Goal: Information Seeking & Learning: Find specific fact

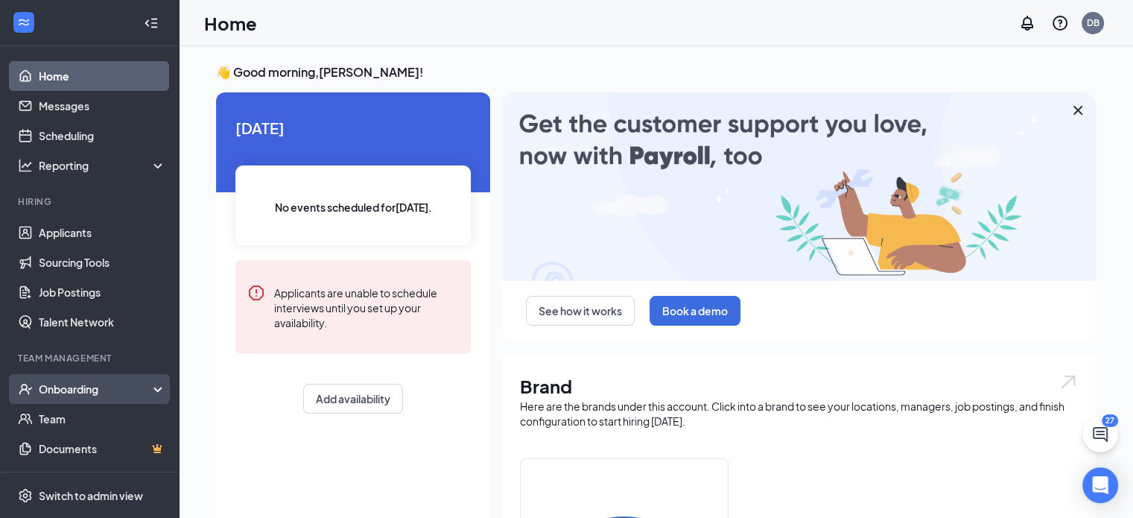
click at [58, 381] on div "Onboarding" at bounding box center [96, 388] width 115 height 15
click at [63, 413] on link "Overview" at bounding box center [102, 419] width 127 height 30
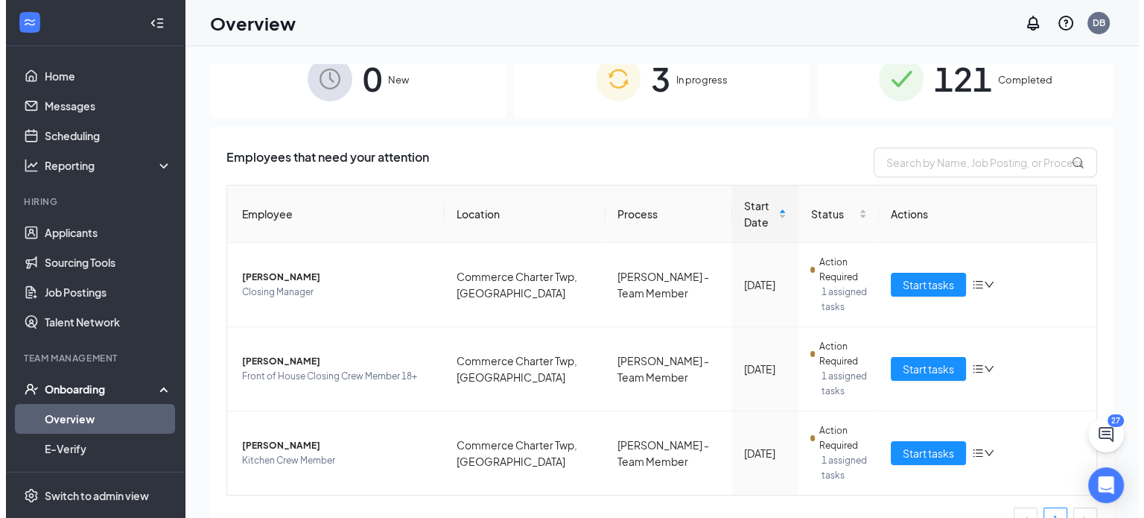
scroll to position [186, 0]
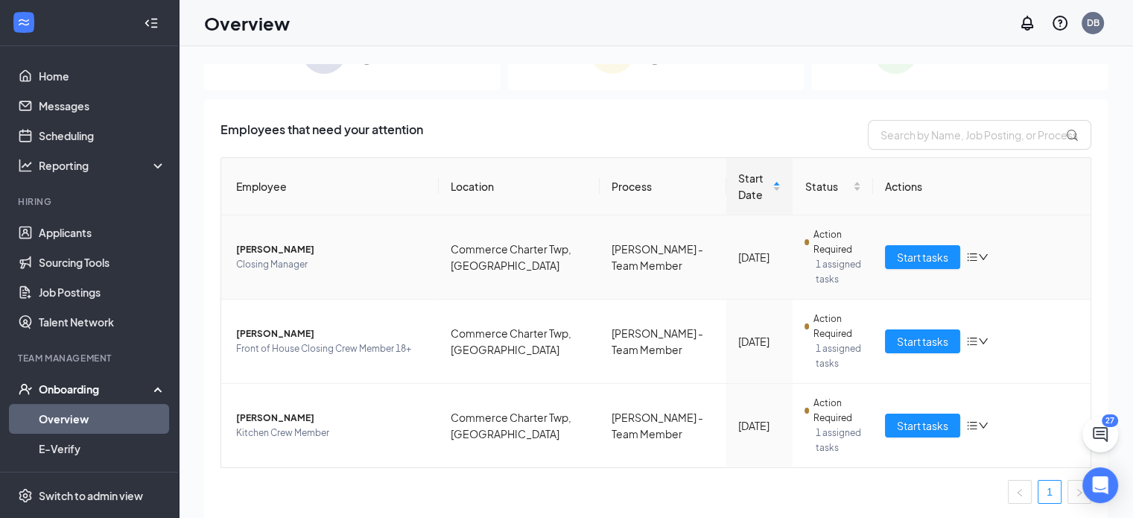
click at [308, 253] on span "[PERSON_NAME]" at bounding box center [331, 249] width 191 height 15
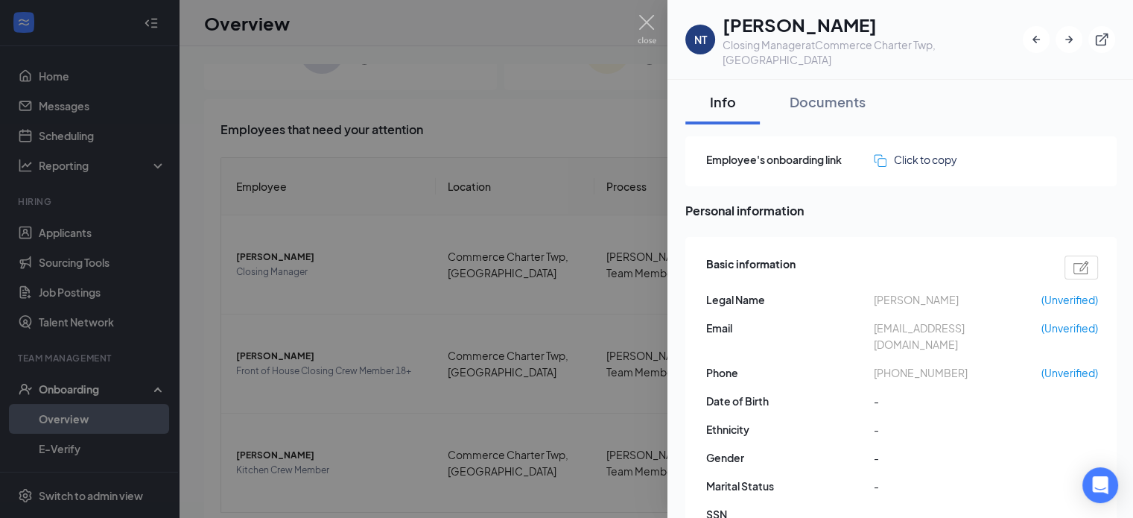
click at [114, 96] on div at bounding box center [566, 259] width 1133 height 518
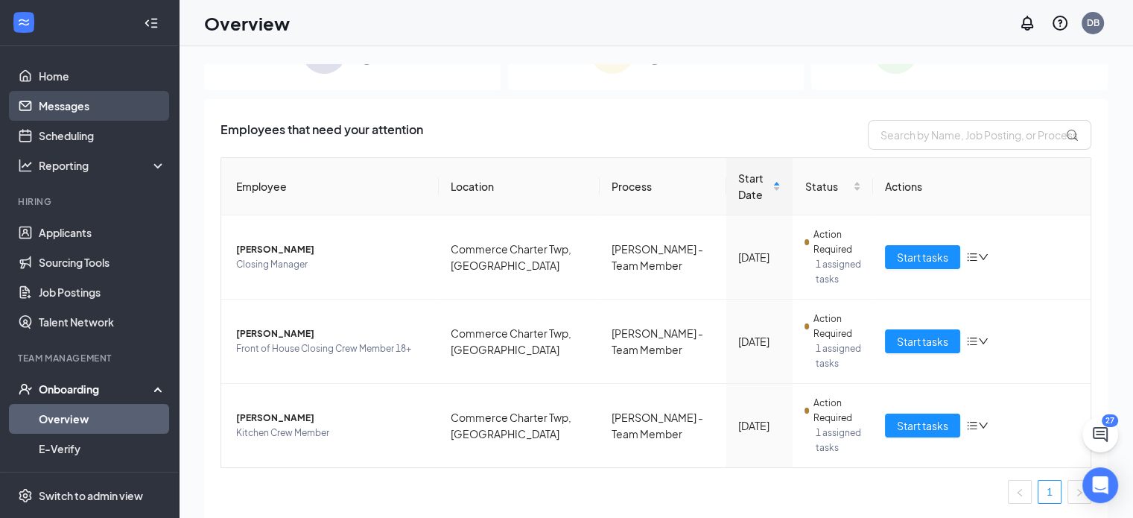
click at [63, 104] on link "Messages" at bounding box center [102, 106] width 127 height 30
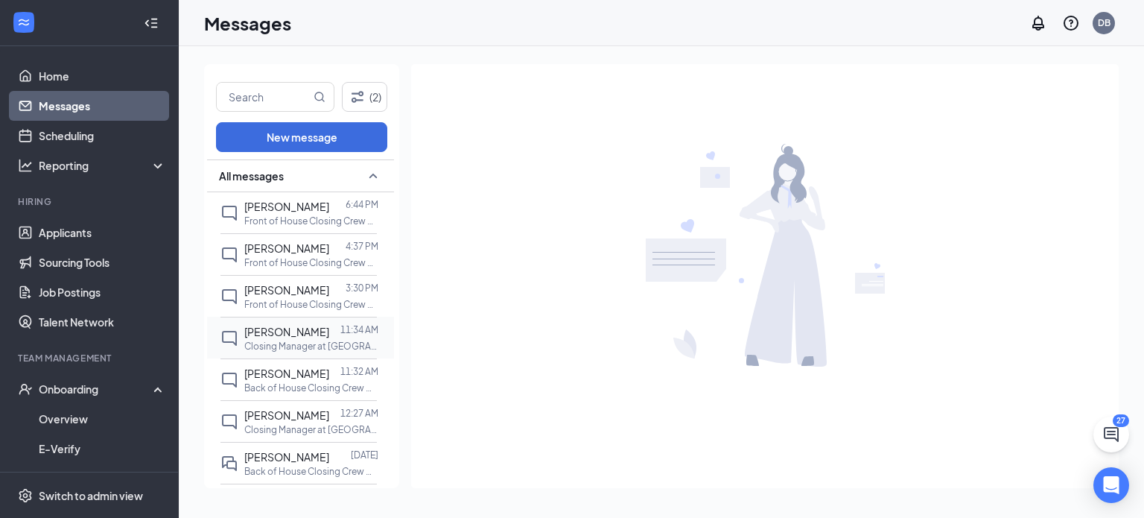
click at [279, 331] on span "[PERSON_NAME]" at bounding box center [286, 331] width 85 height 13
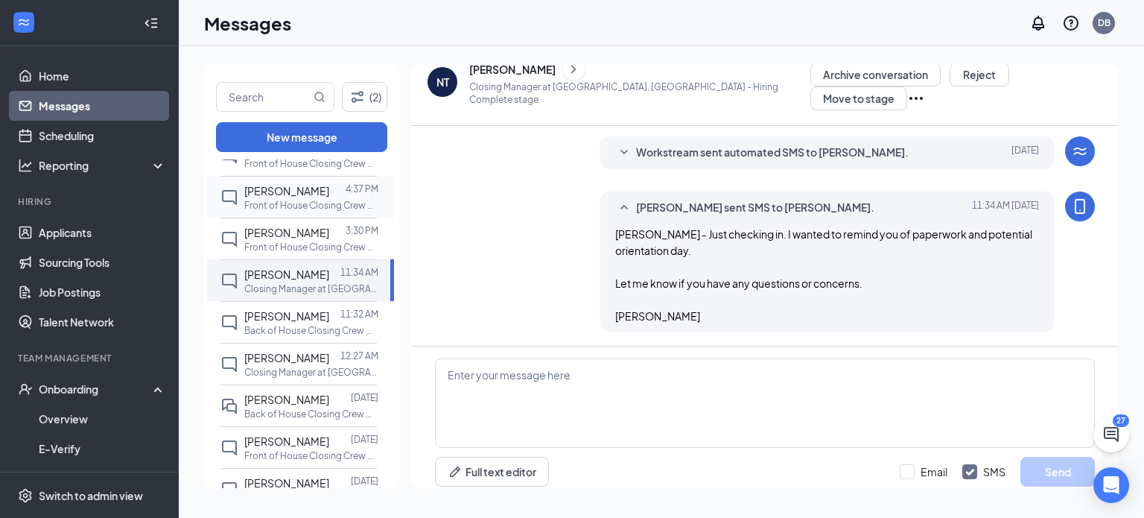
scroll to position [74, 0]
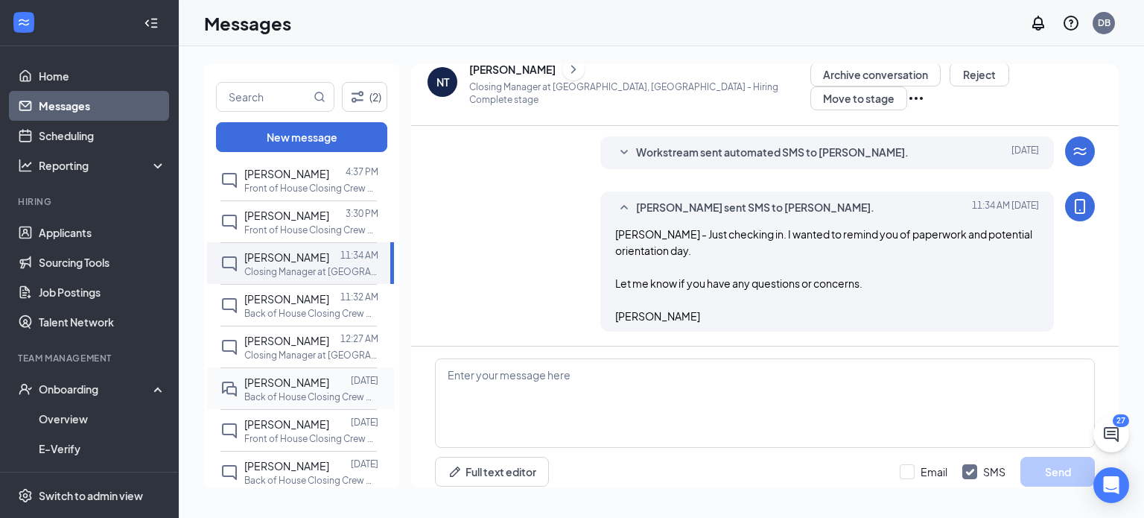
click at [274, 378] on span "[PERSON_NAME]" at bounding box center [286, 381] width 85 height 13
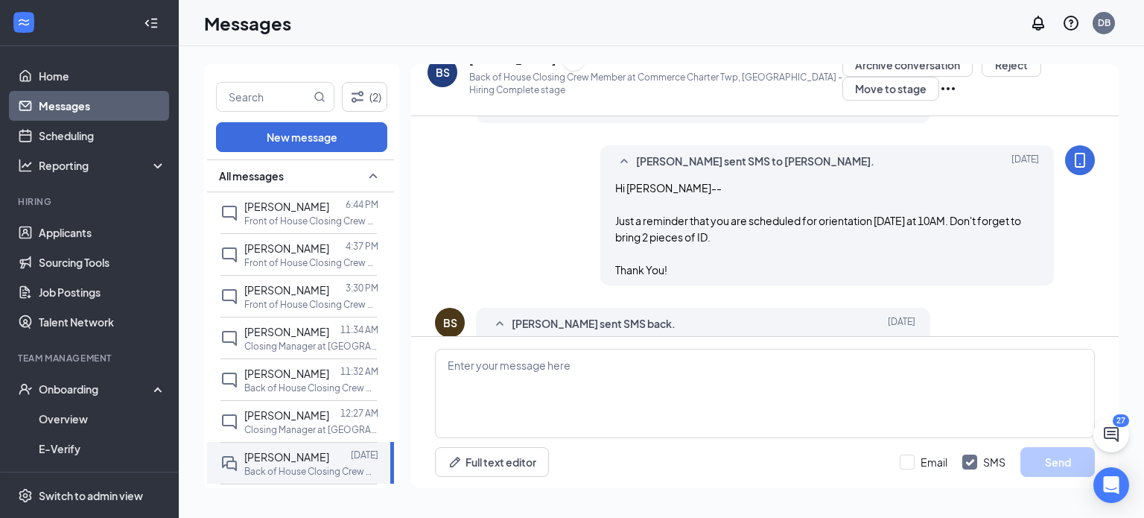
scroll to position [530, 0]
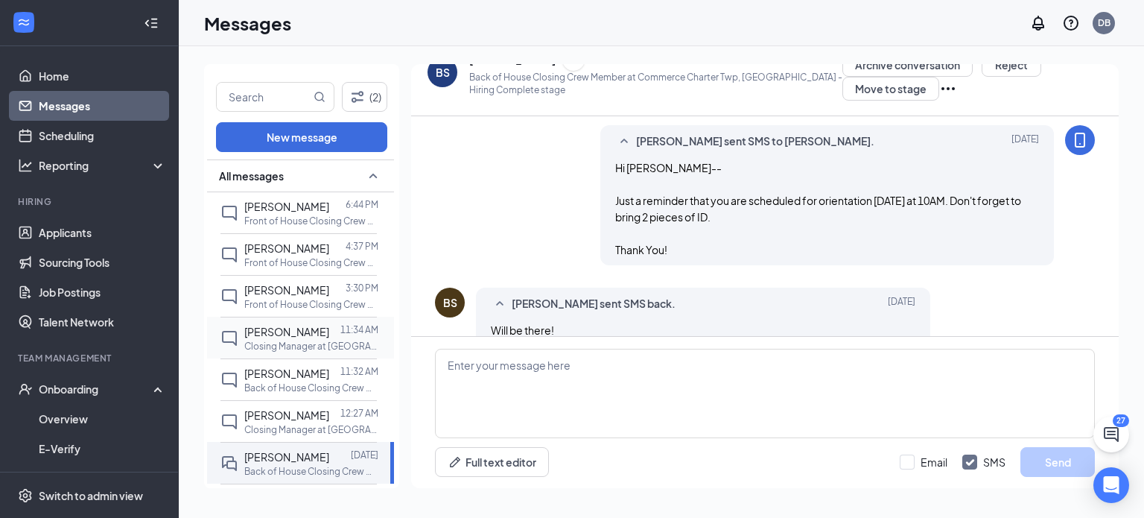
click at [301, 340] on p "Closing Manager at [GEOGRAPHIC_DATA], [GEOGRAPHIC_DATA]" at bounding box center [311, 346] width 134 height 13
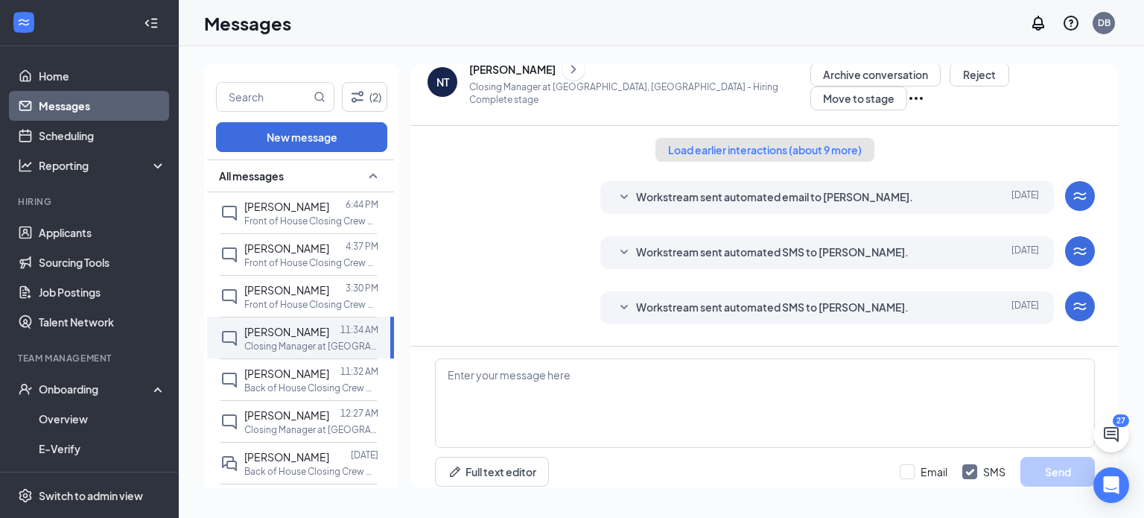
click at [762, 138] on button "Load earlier interactions (about 9 more)" at bounding box center [764, 150] width 219 height 24
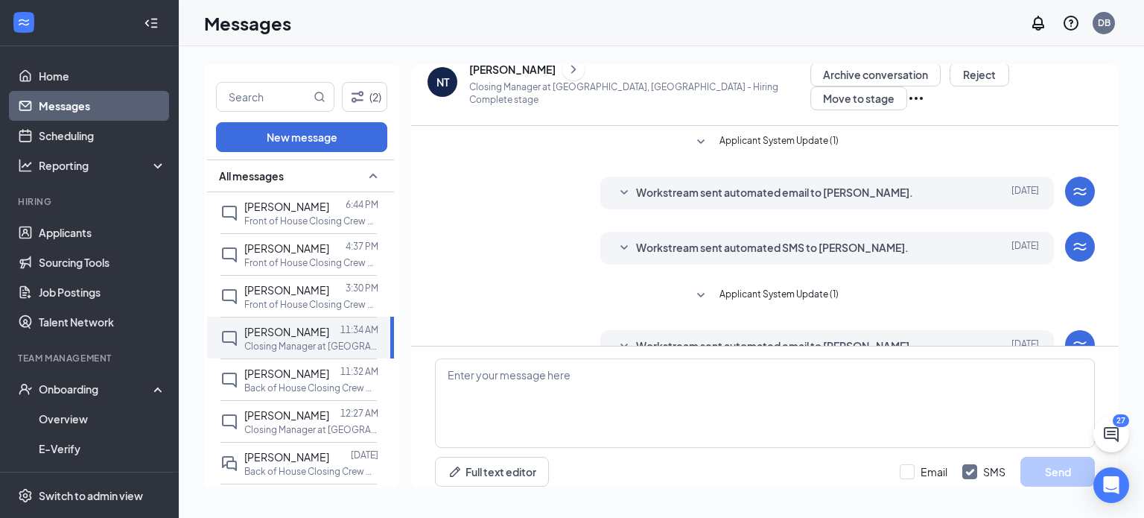
click at [787, 184] on span "Workstream sent automated email to [PERSON_NAME]." at bounding box center [774, 193] width 277 height 18
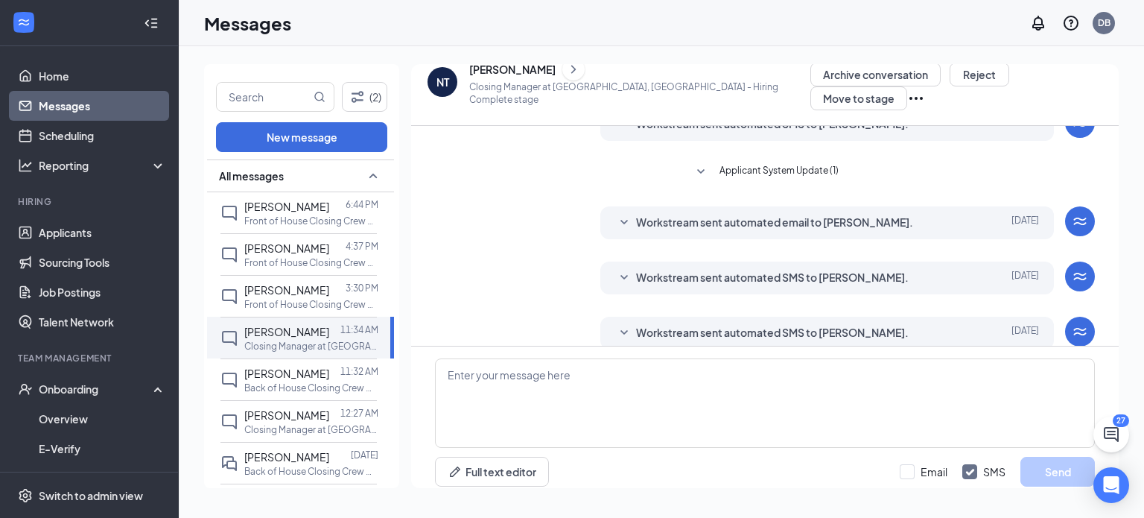
scroll to position [223, 0]
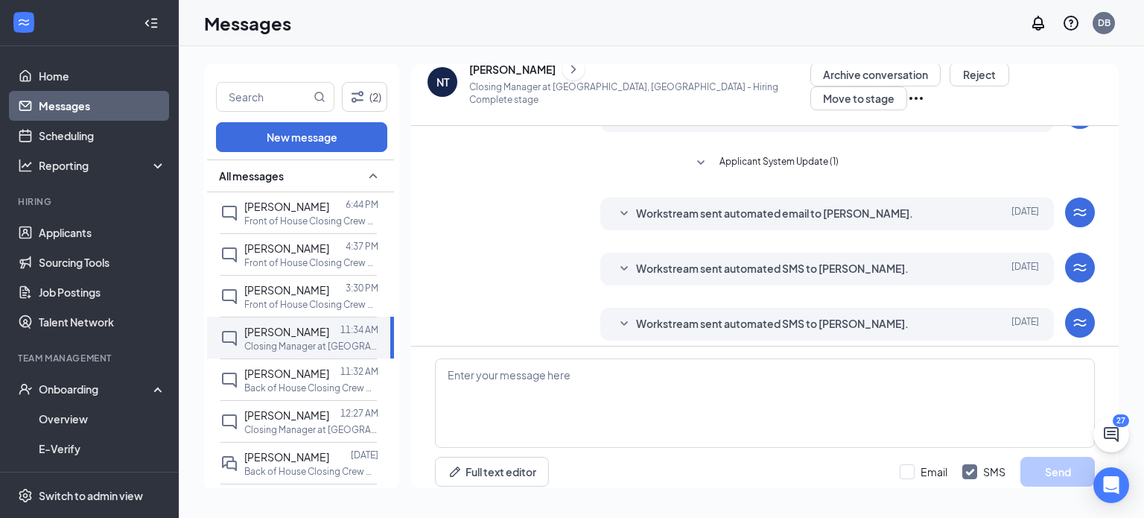
click at [766, 205] on span "Workstream sent automated email to [PERSON_NAME]." at bounding box center [774, 214] width 277 height 18
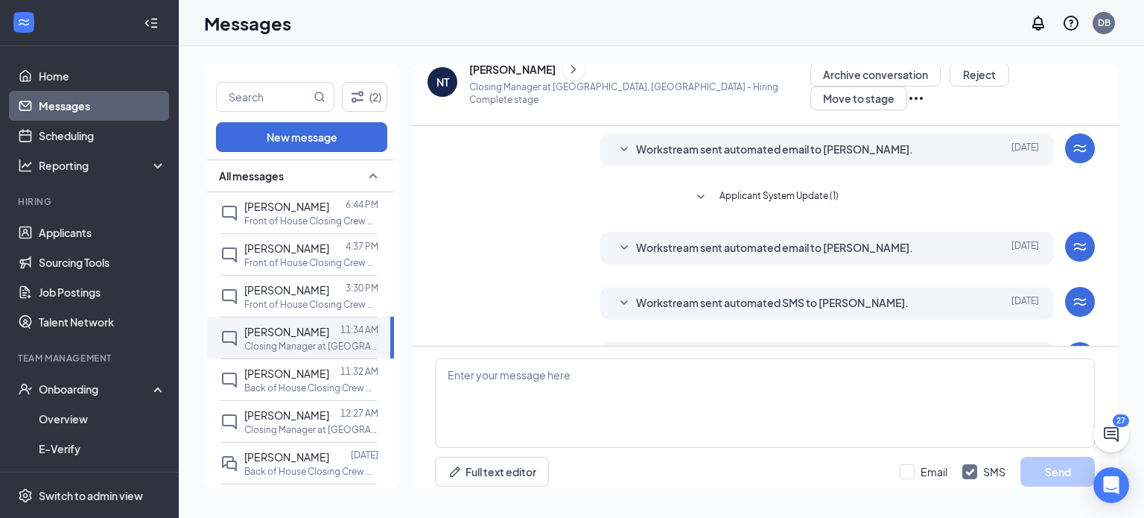
scroll to position [596, 0]
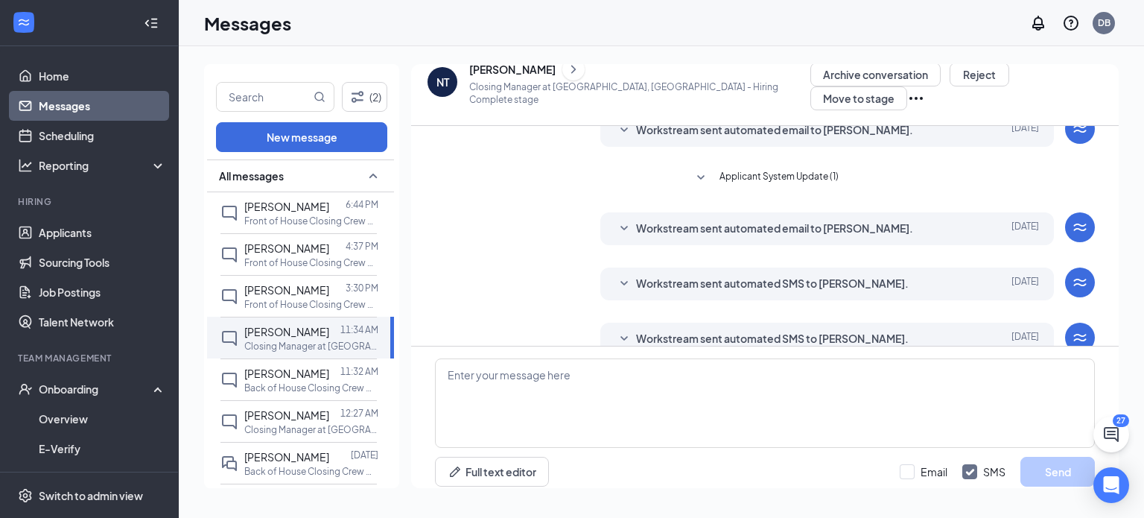
click at [754, 236] on span "Workstream sent automated email to [PERSON_NAME]." at bounding box center [774, 229] width 277 height 18
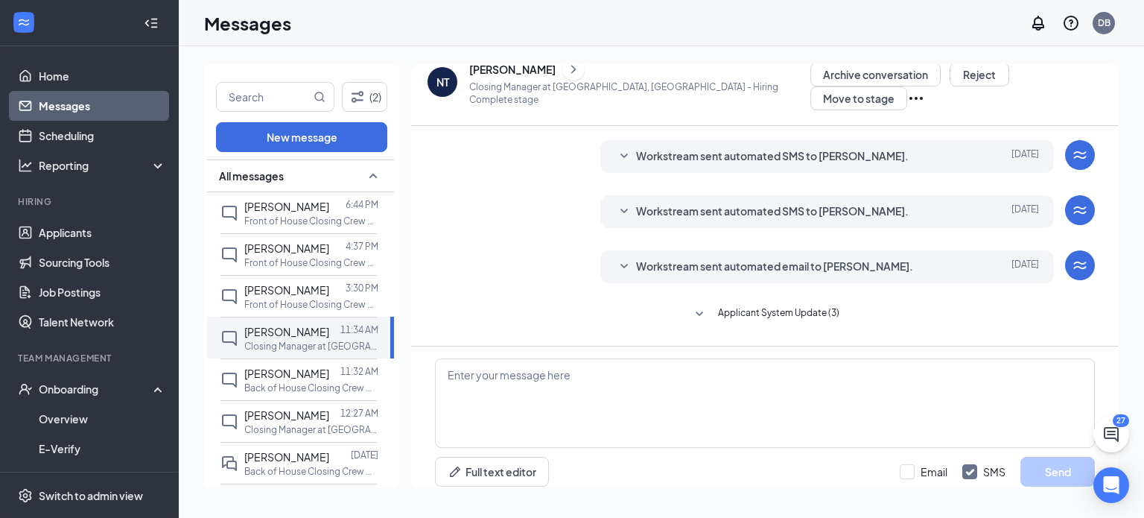
scroll to position [968, 0]
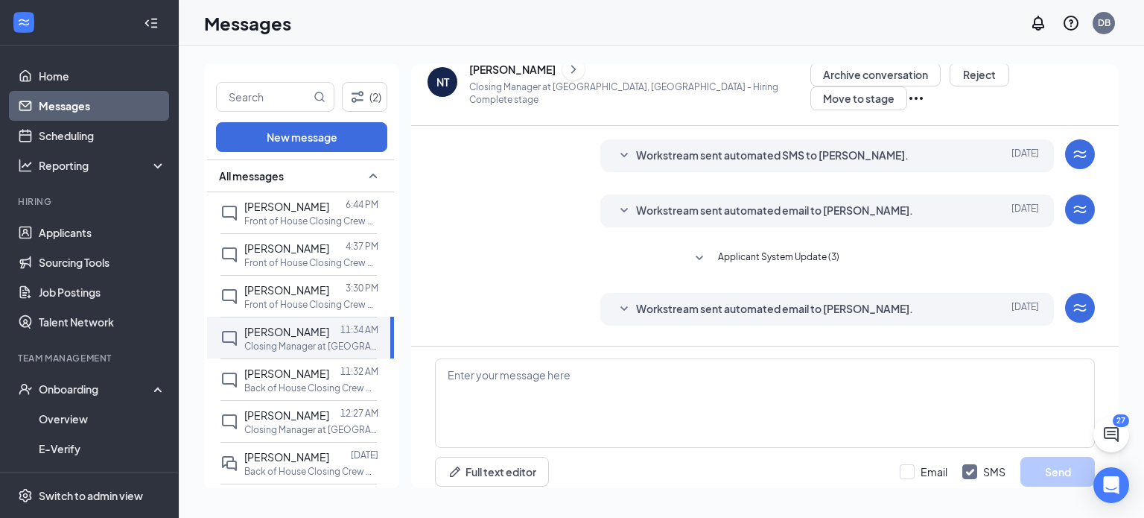
click at [754, 220] on span "Workstream sent automated email to [PERSON_NAME]." at bounding box center [774, 211] width 277 height 18
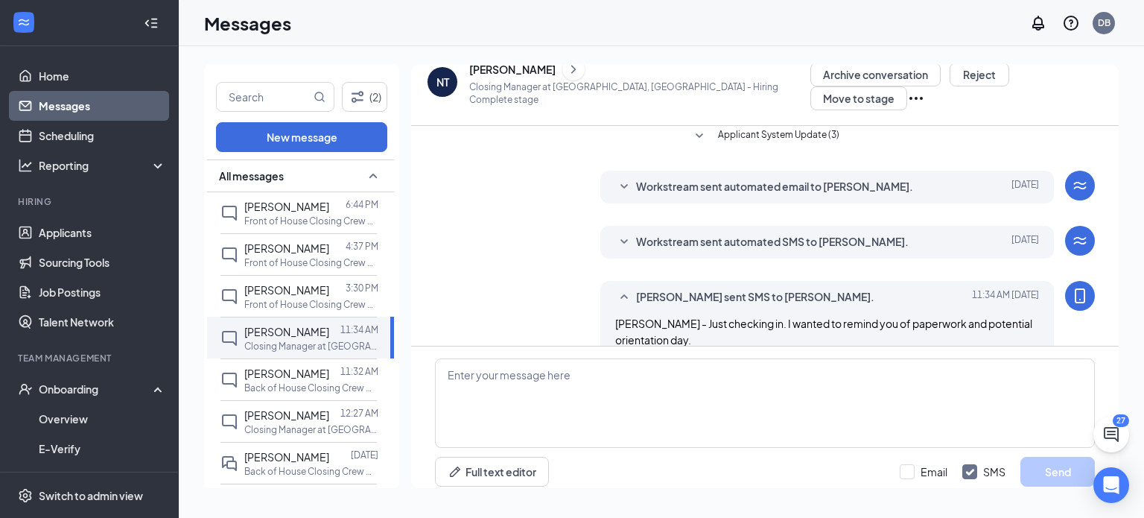
scroll to position [1266, 0]
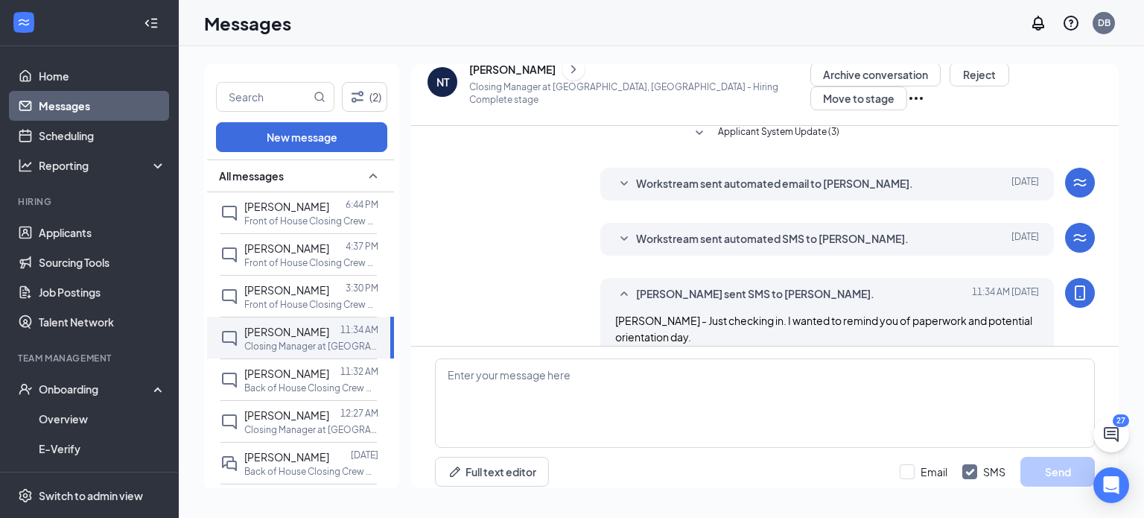
click at [765, 193] on span "Workstream sent automated email to [PERSON_NAME]." at bounding box center [774, 184] width 277 height 18
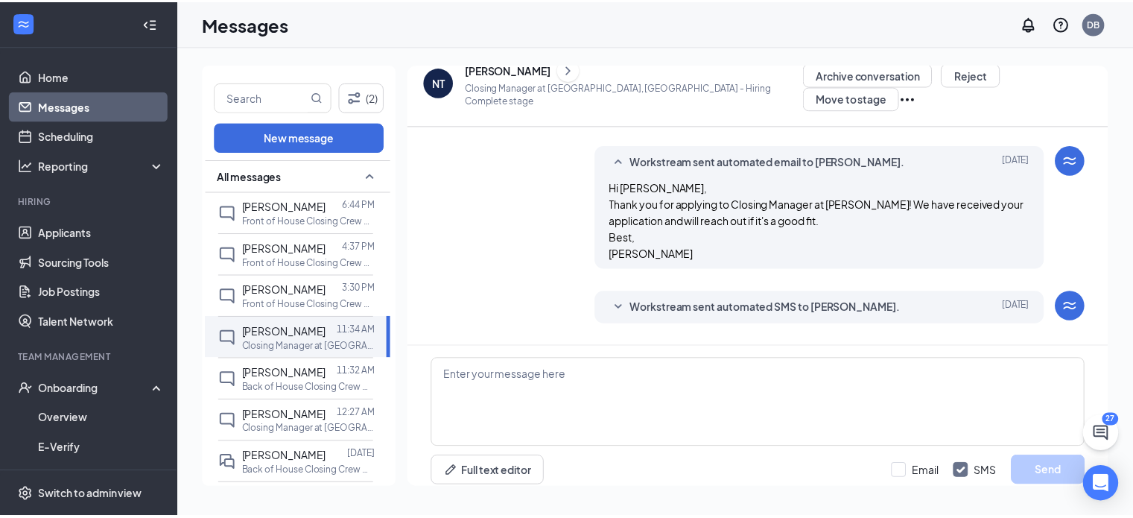
scroll to position [0, 0]
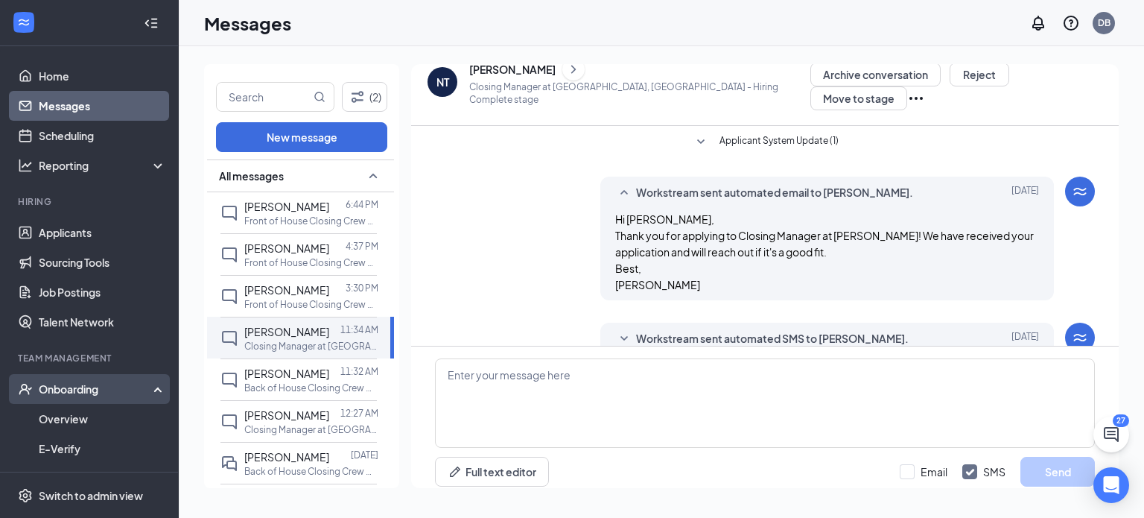
click at [69, 389] on div "Onboarding" at bounding box center [96, 388] width 115 height 15
click at [68, 389] on div "Onboarding" at bounding box center [96, 388] width 115 height 15
click at [71, 413] on link "Overview" at bounding box center [102, 419] width 127 height 30
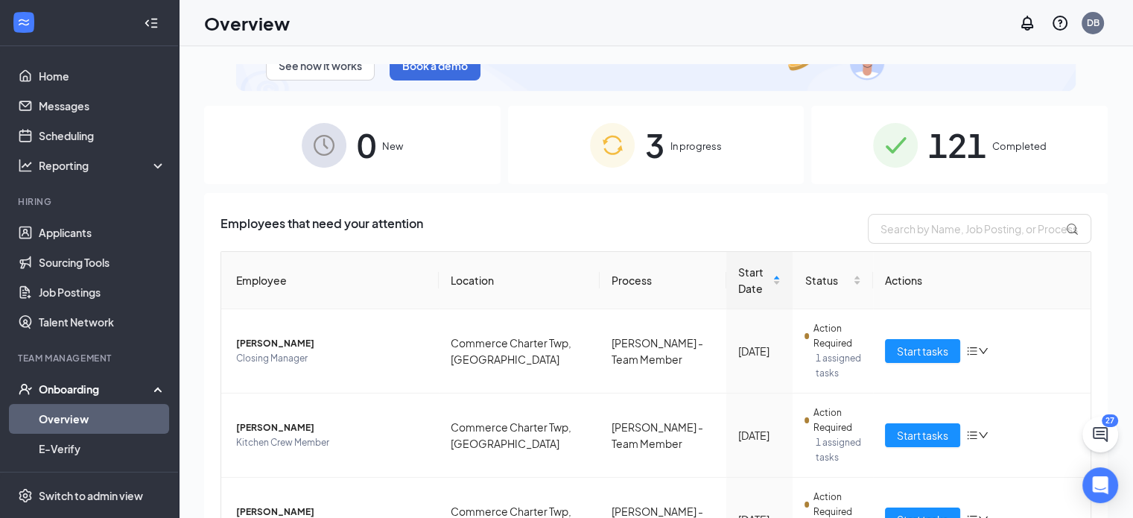
scroll to position [186, 0]
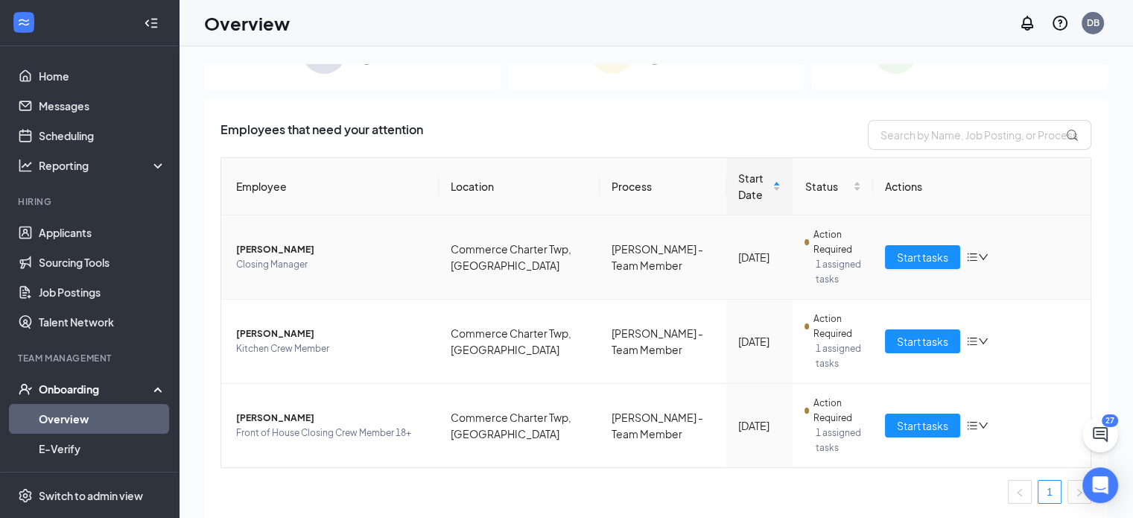
click at [978, 258] on icon "down" at bounding box center [983, 257] width 10 height 10
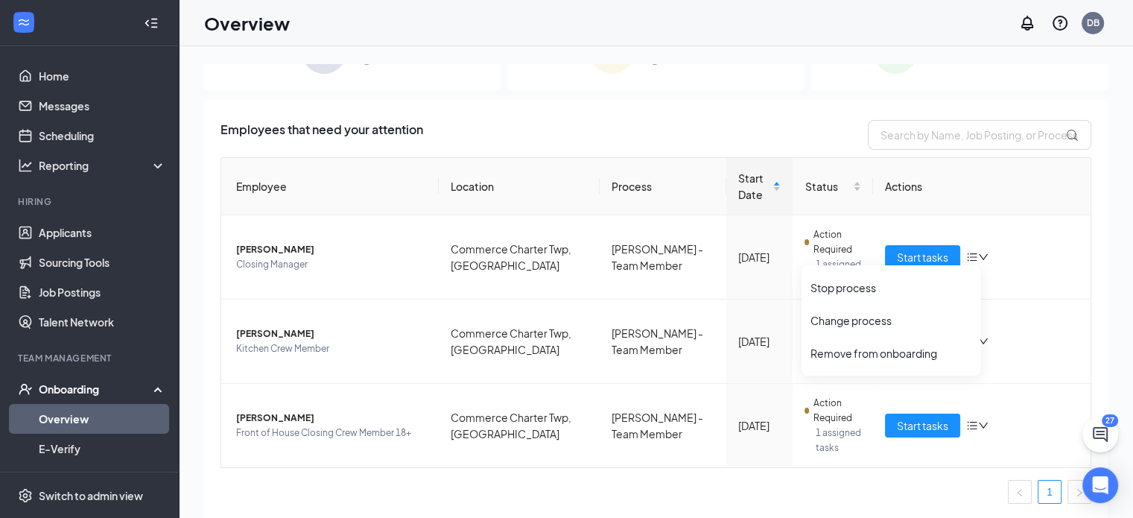
click at [751, 65] on div "3 In progress" at bounding box center [656, 51] width 296 height 78
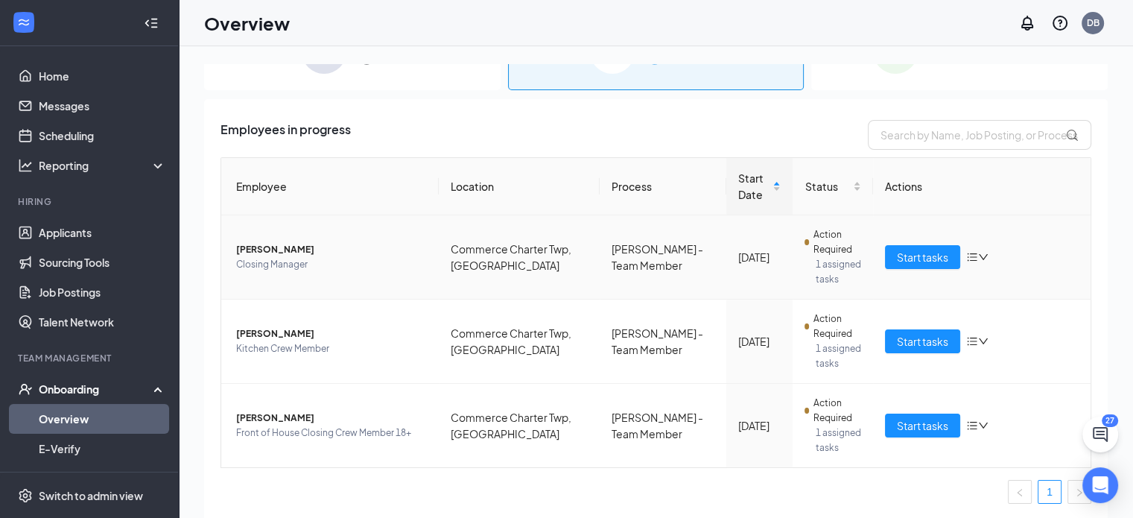
click at [250, 253] on span "[PERSON_NAME]" at bounding box center [331, 249] width 191 height 15
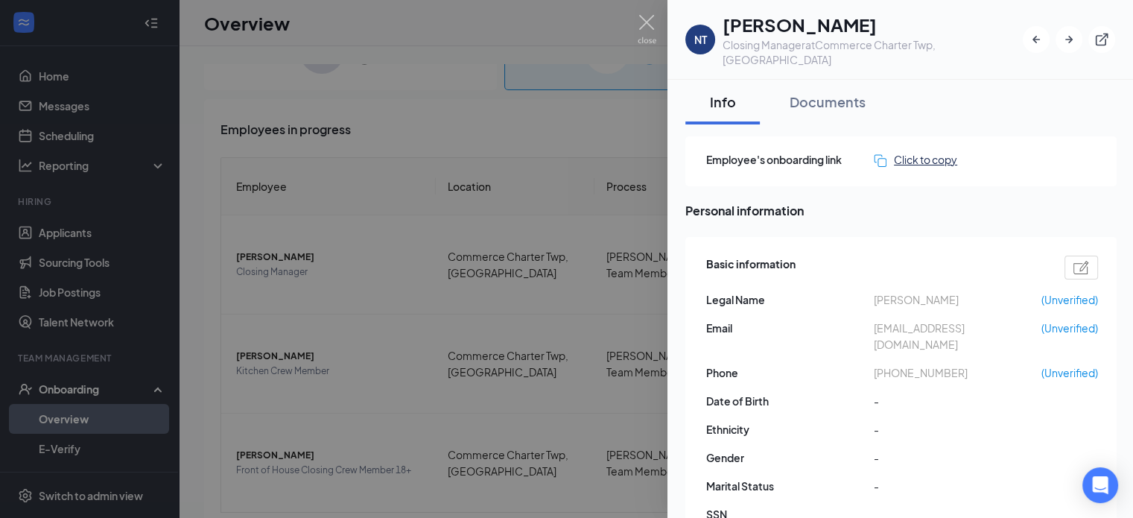
click at [909, 151] on div "Click to copy" at bounding box center [915, 159] width 83 height 16
click at [850, 92] on div "Documents" at bounding box center [828, 101] width 76 height 19
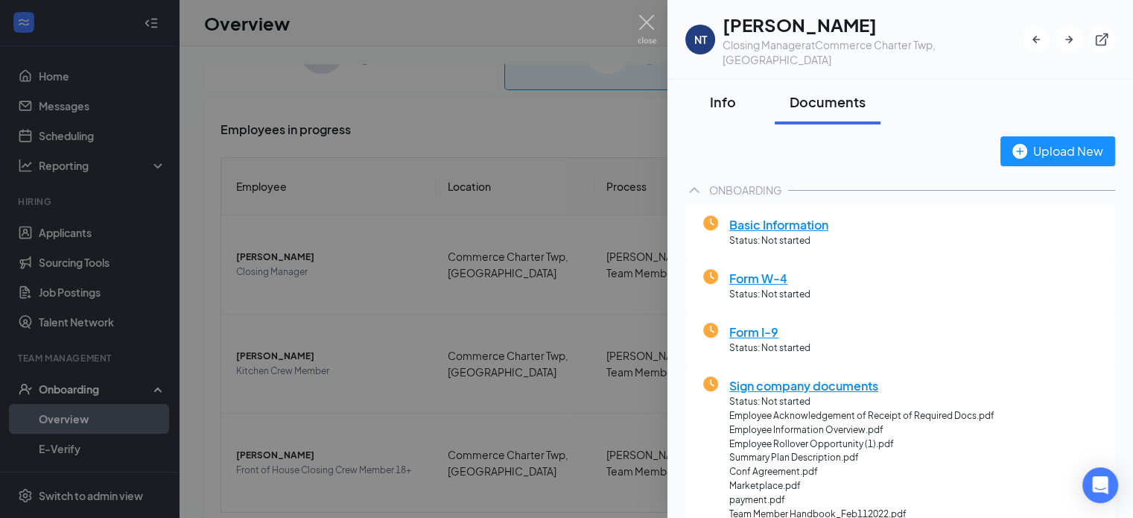
click at [688, 89] on button "Info" at bounding box center [722, 102] width 74 height 45
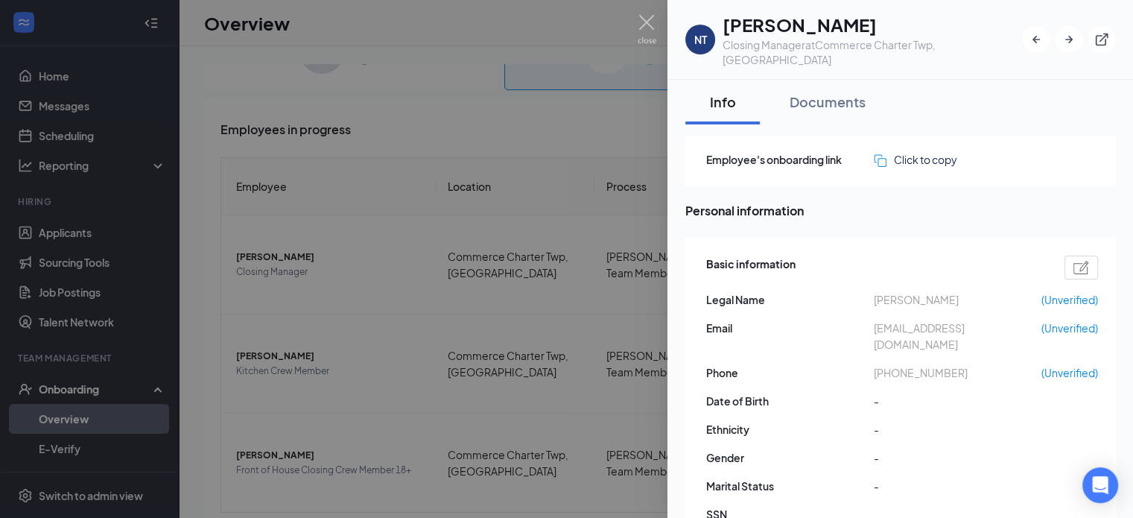
click at [721, 92] on div "Info" at bounding box center [722, 101] width 45 height 19
click at [587, 89] on div at bounding box center [566, 259] width 1133 height 518
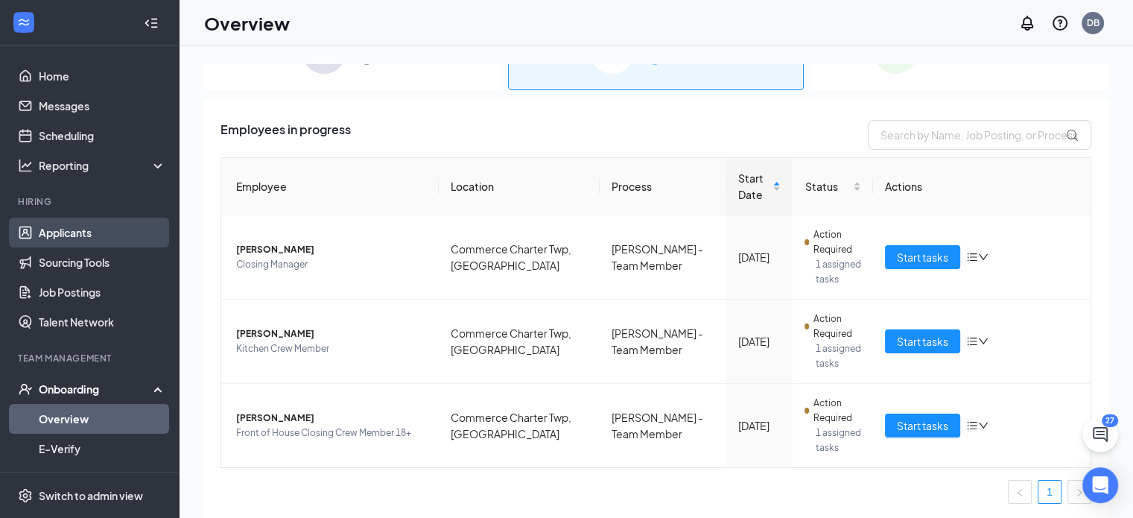
click at [39, 226] on link "Applicants" at bounding box center [102, 233] width 127 height 30
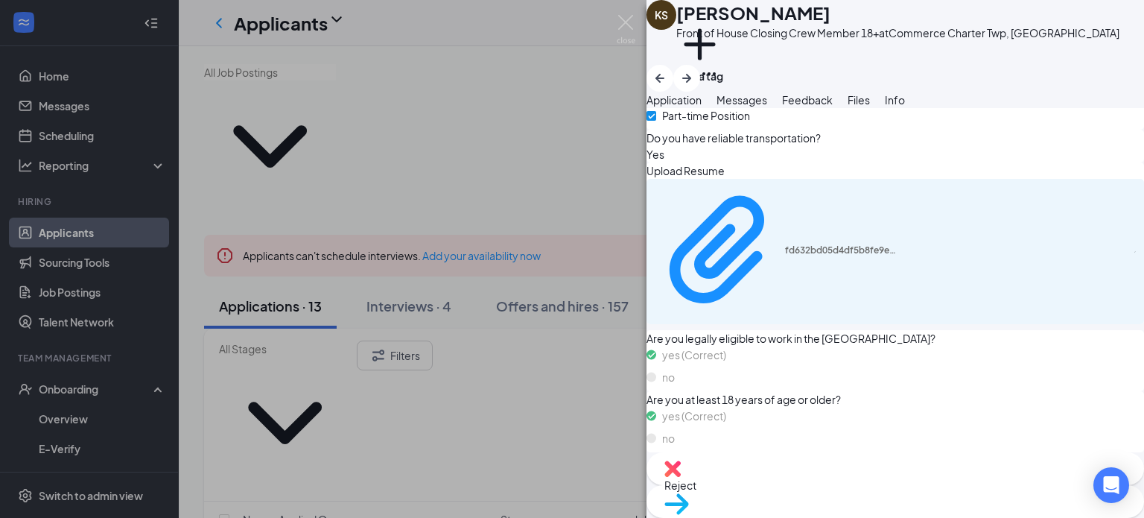
scroll to position [345, 0]
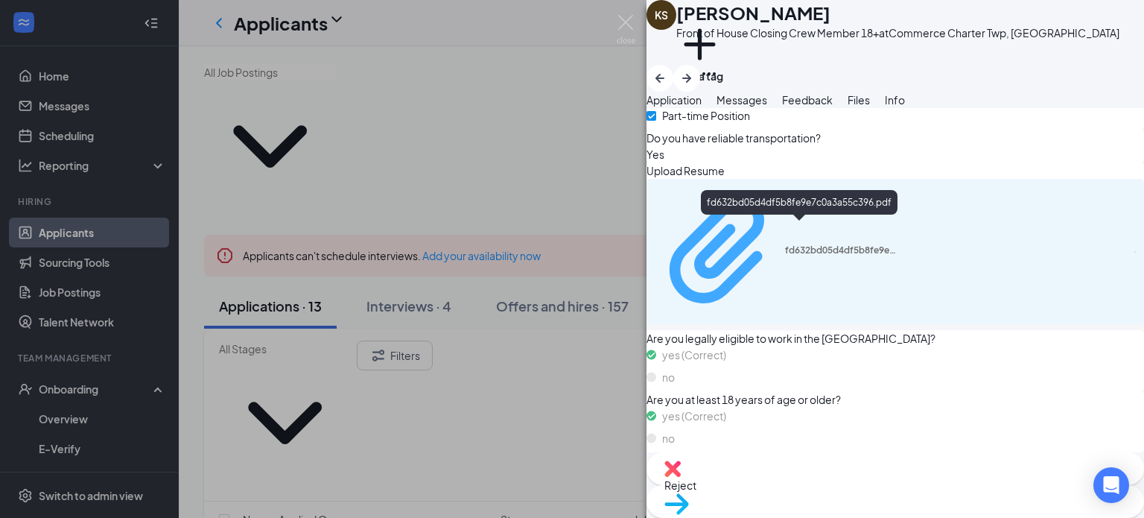
click at [798, 244] on div "fd632bd05d4df5b8fe9e7c0a3a55c396.pdf" at bounding box center [841, 250] width 112 height 12
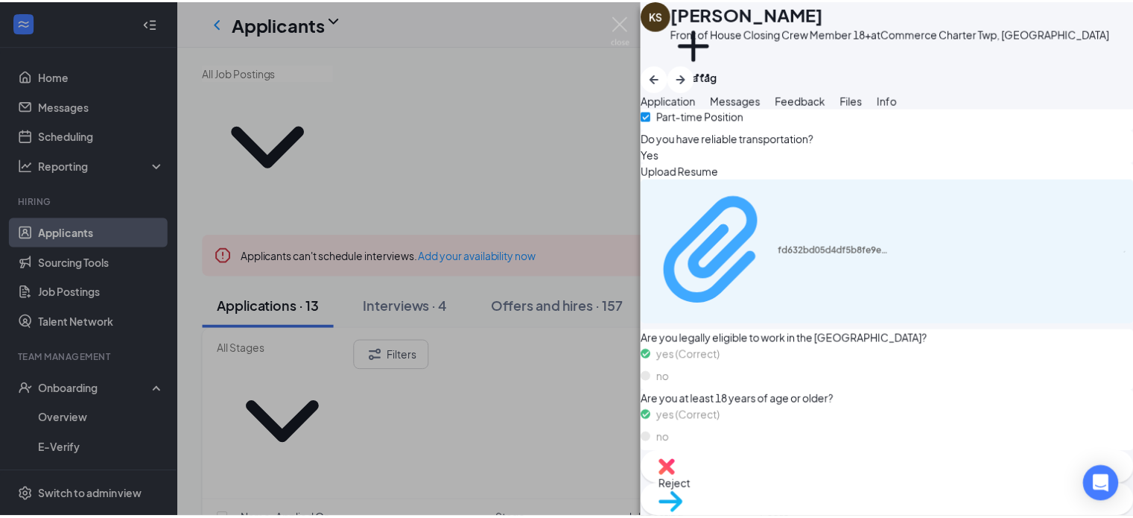
scroll to position [339, 0]
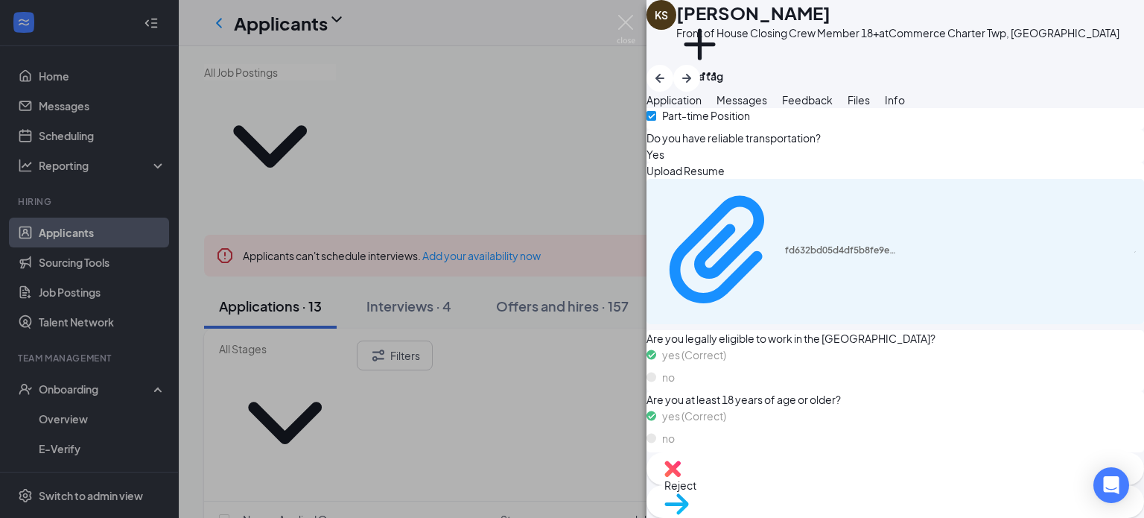
click at [413, 210] on div "KS [PERSON_NAME] Front of House Closing Crew Member 18+ at Commerce Charter Twp…" at bounding box center [572, 259] width 1144 height 518
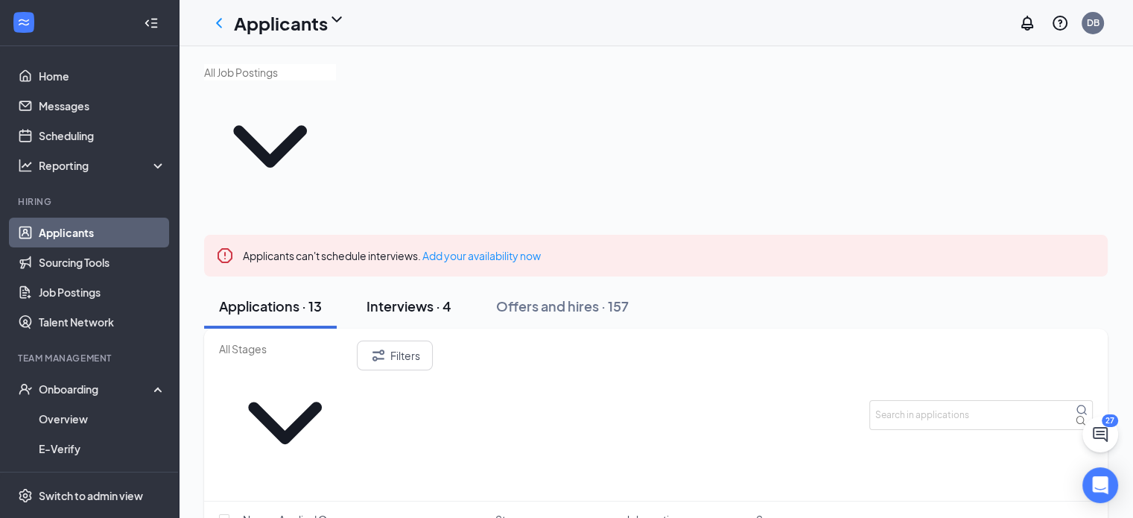
click at [387, 296] on div "Interviews · 4" at bounding box center [408, 305] width 85 height 19
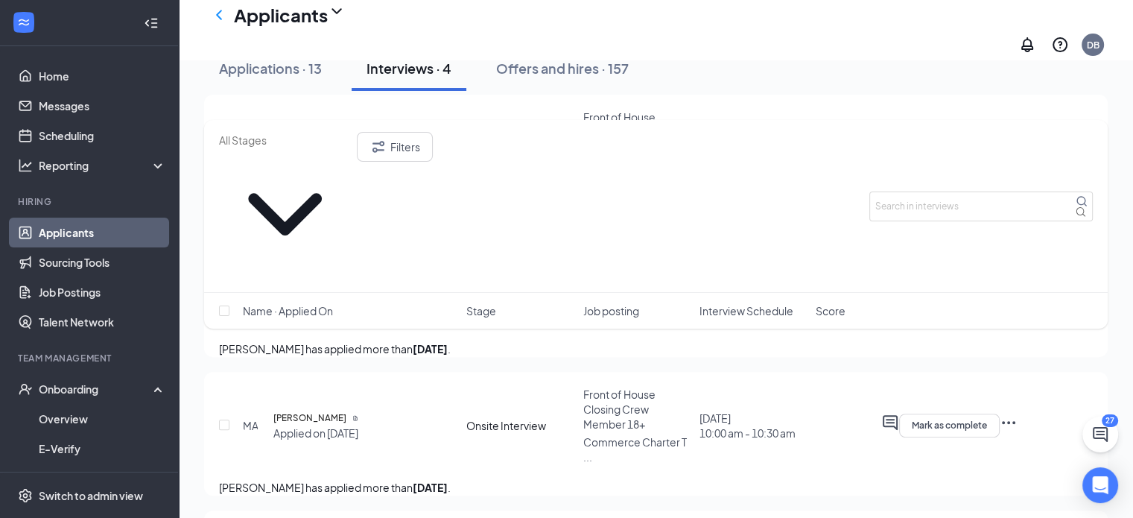
scroll to position [413, 0]
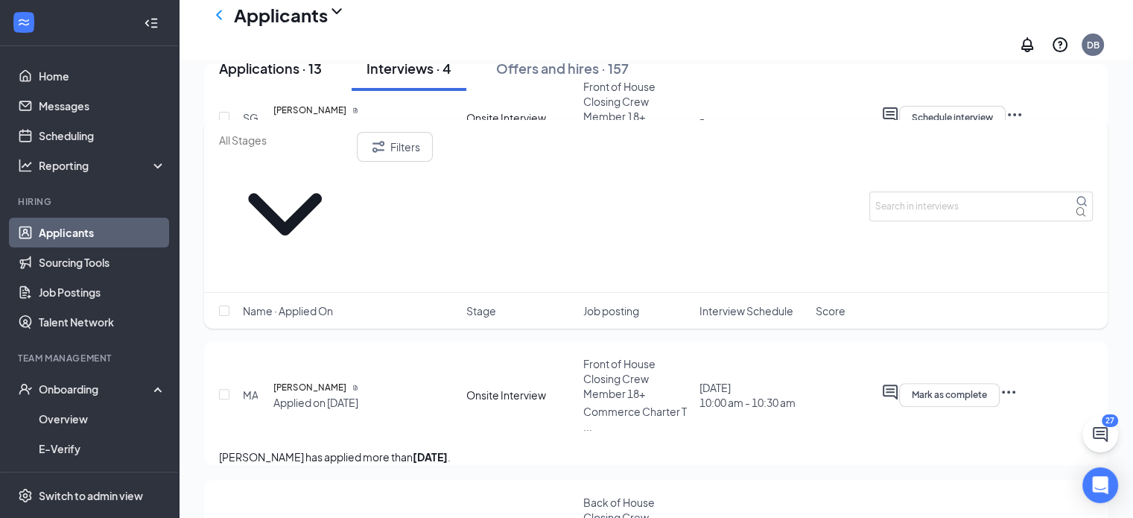
click at [282, 77] on div "Applications · 13" at bounding box center [270, 68] width 103 height 19
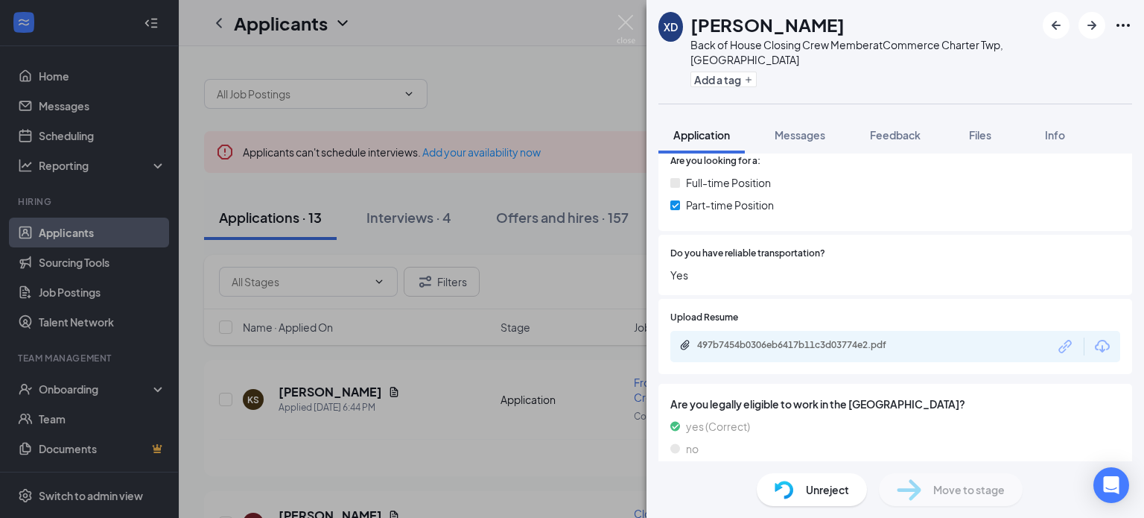
scroll to position [330, 0]
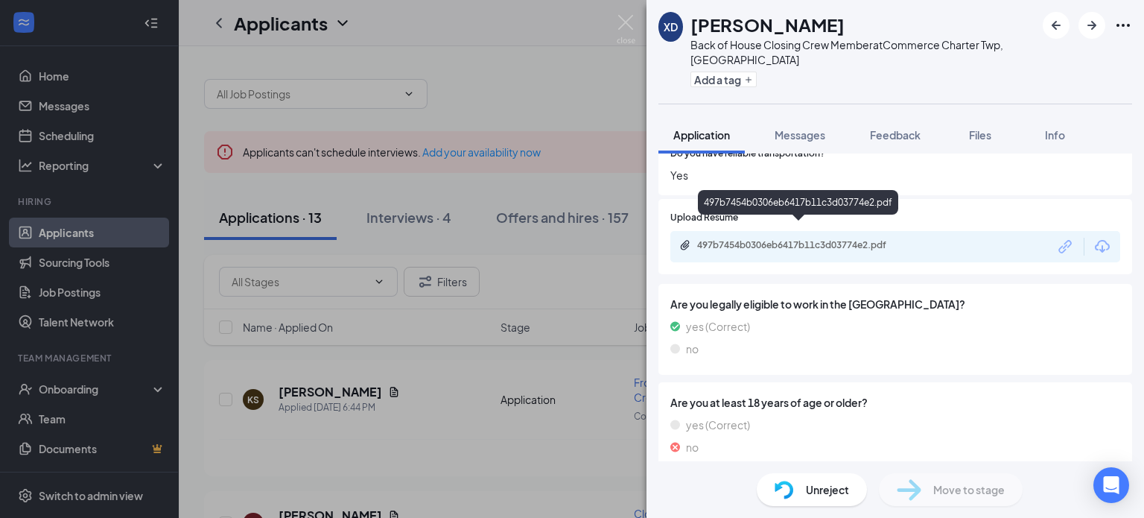
click at [842, 239] on div "497b7454b0306eb6417b11c3d03774e2.pdf" at bounding box center [801, 245] width 209 height 12
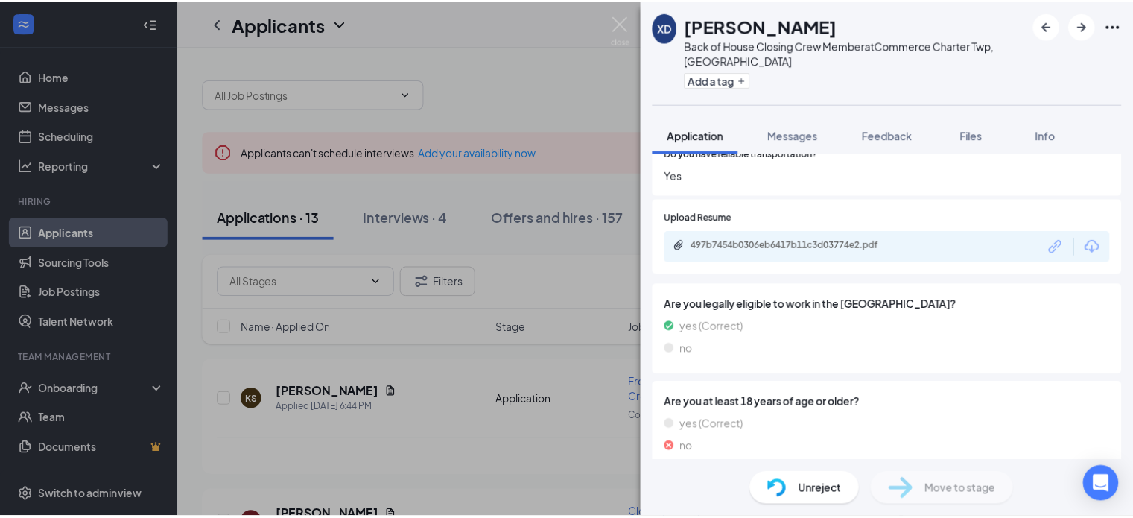
scroll to position [324, 0]
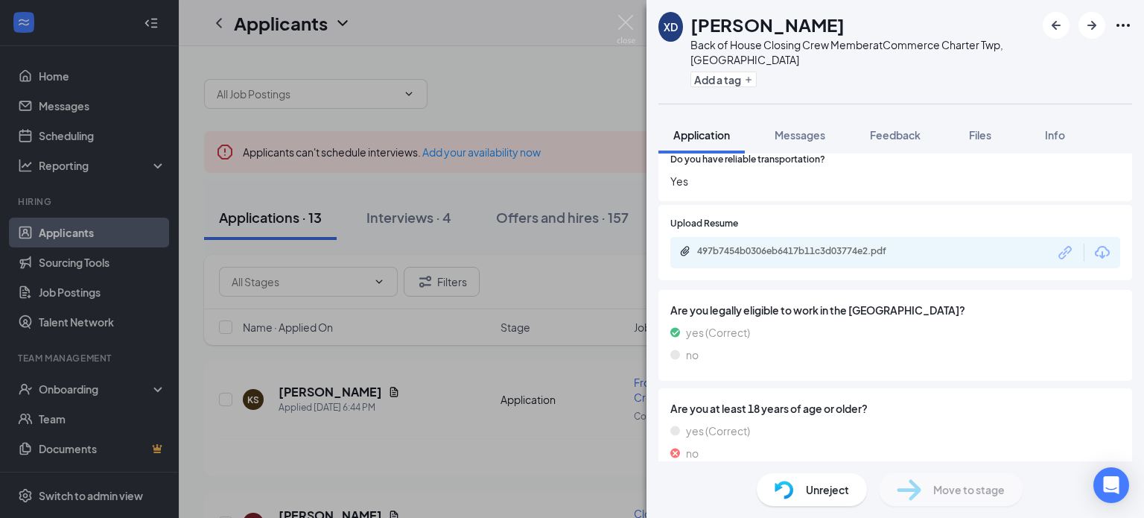
click at [73, 382] on div "XD Xavier D. Back of House Closing Crew Member at Commerce Charter Twp, MI Add …" at bounding box center [572, 259] width 1144 height 518
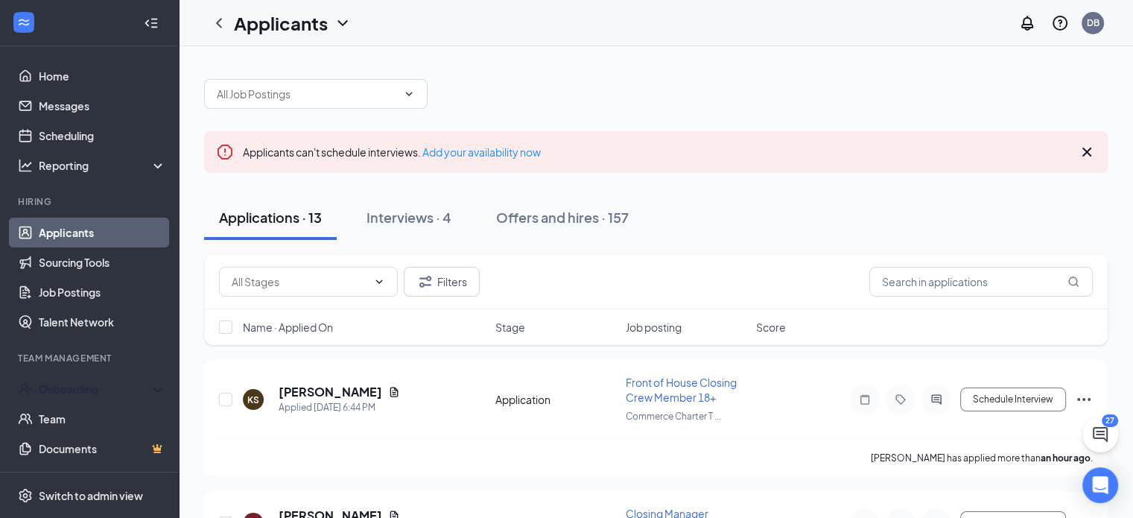
click at [73, 382] on div "Onboarding" at bounding box center [96, 388] width 115 height 15
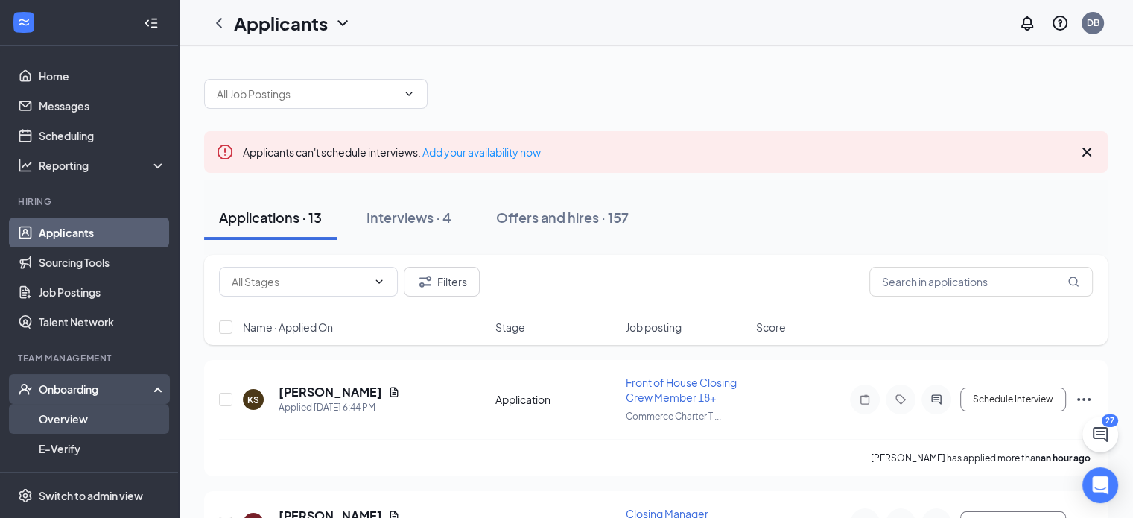
click at [74, 417] on link "Overview" at bounding box center [102, 419] width 127 height 30
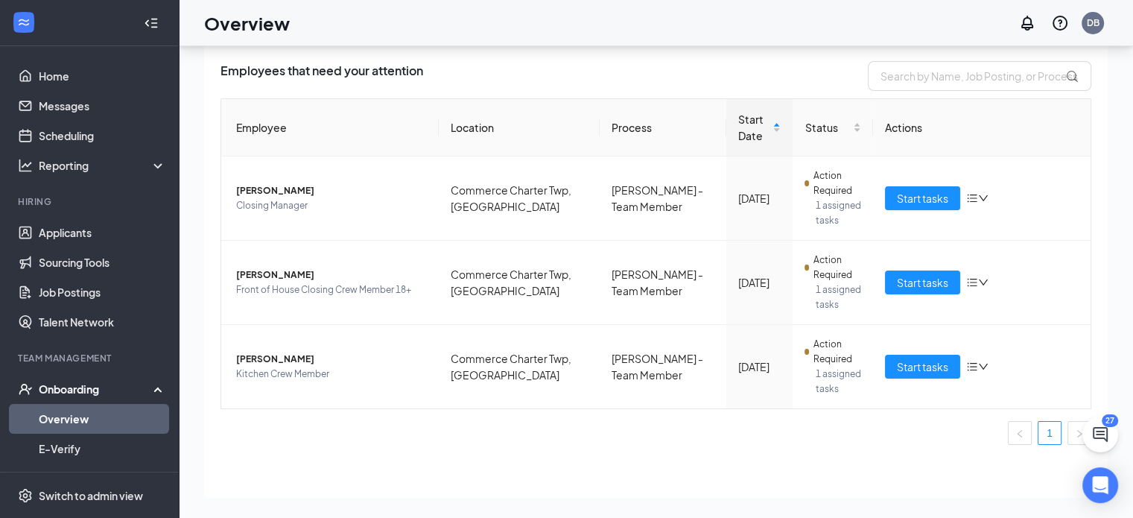
scroll to position [67, 0]
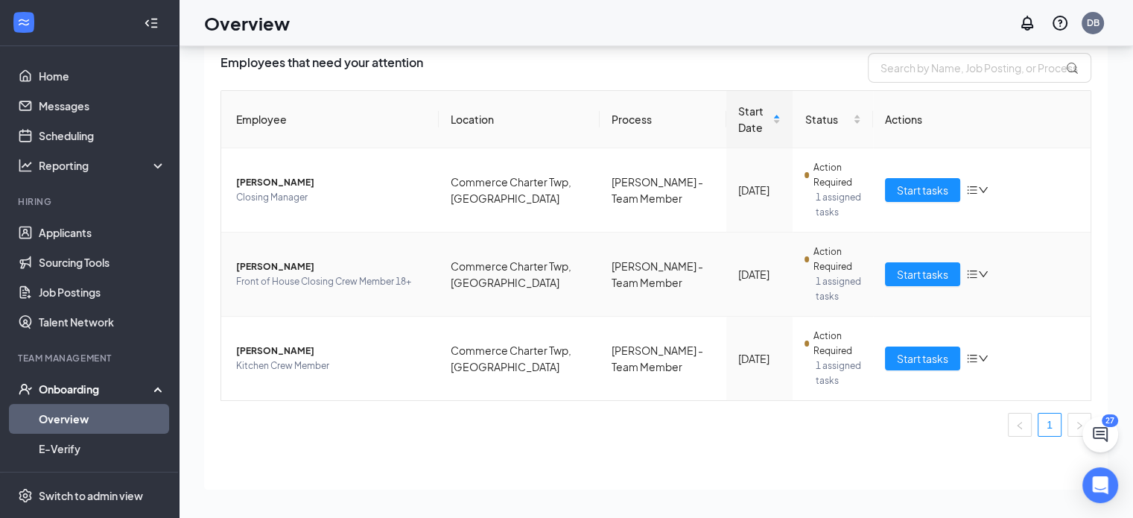
click at [277, 271] on span "[PERSON_NAME]" at bounding box center [331, 266] width 191 height 15
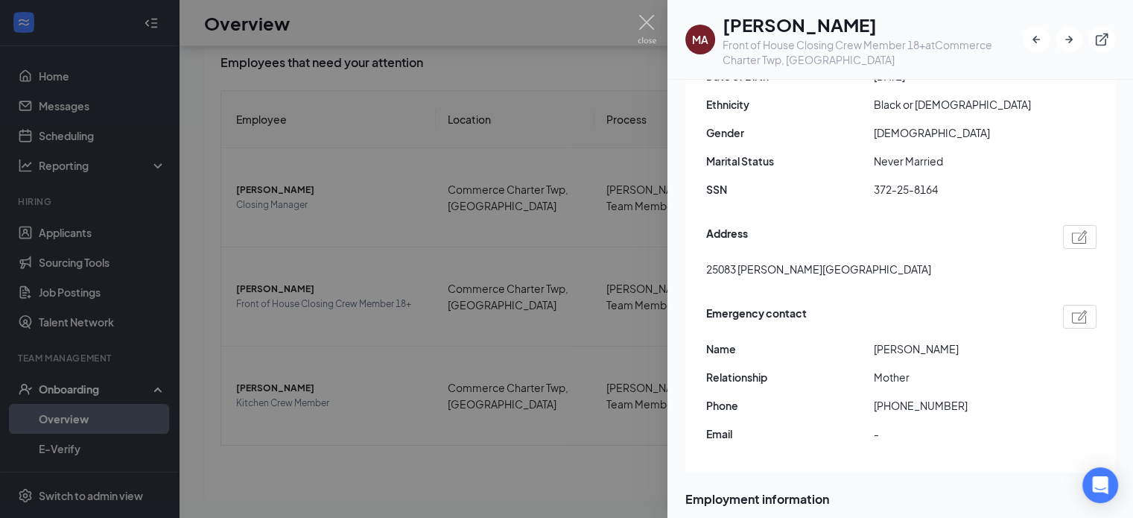
scroll to position [298, 0]
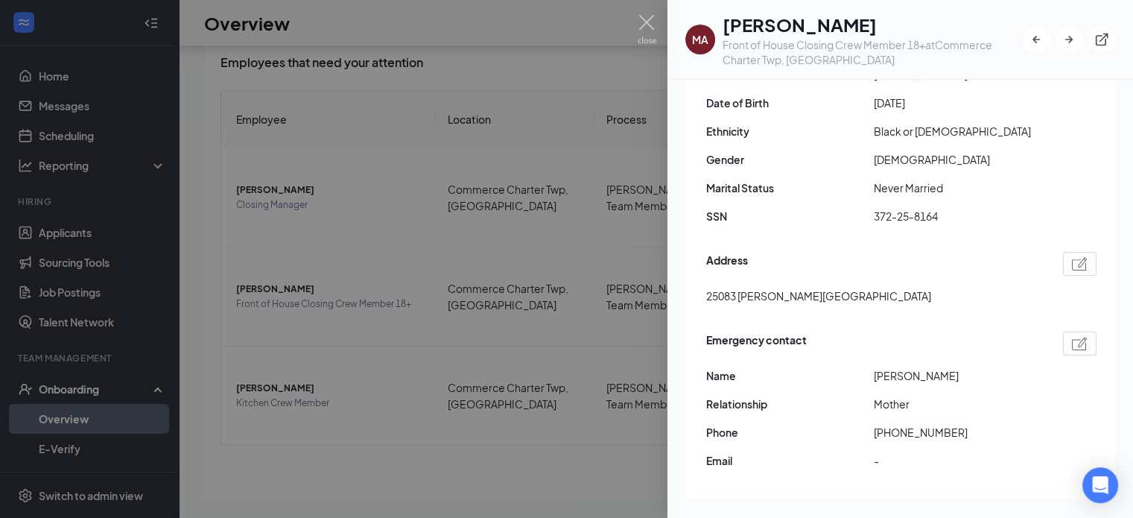
click at [361, 407] on div at bounding box center [566, 259] width 1133 height 518
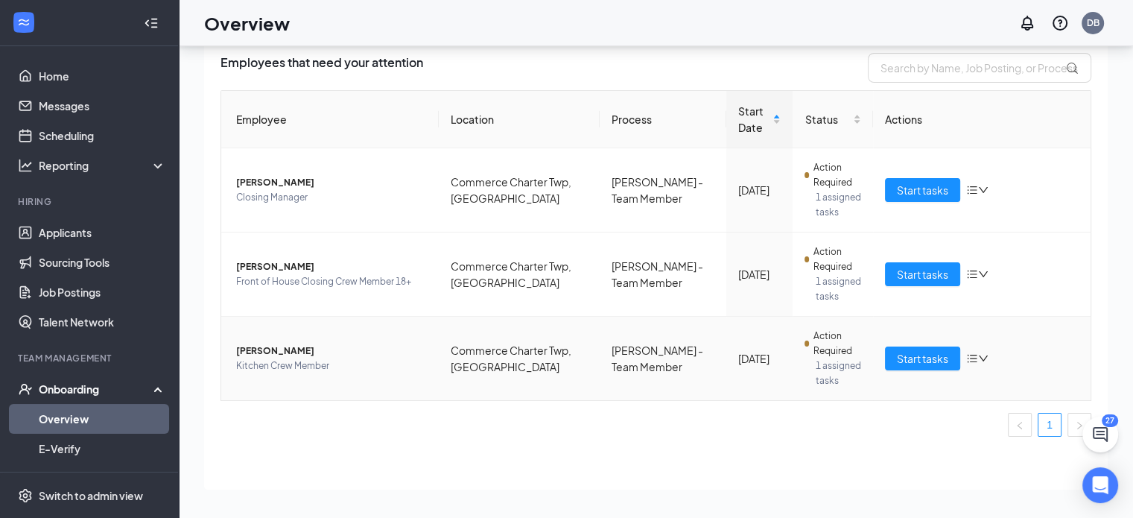
click at [305, 358] on span "Kitchen Crew Member" at bounding box center [331, 365] width 191 height 15
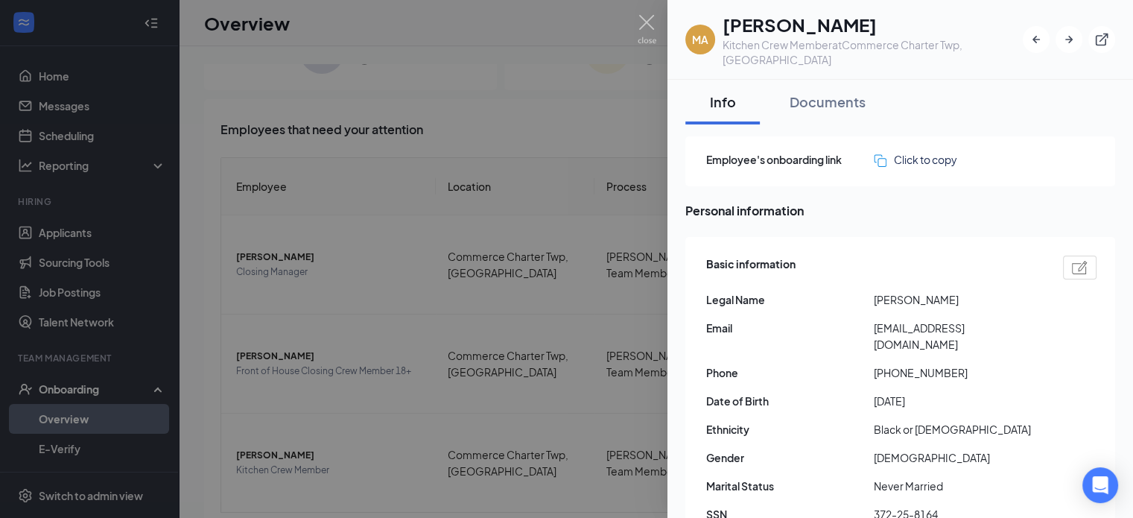
click at [664, 16] on div at bounding box center [566, 259] width 1133 height 518
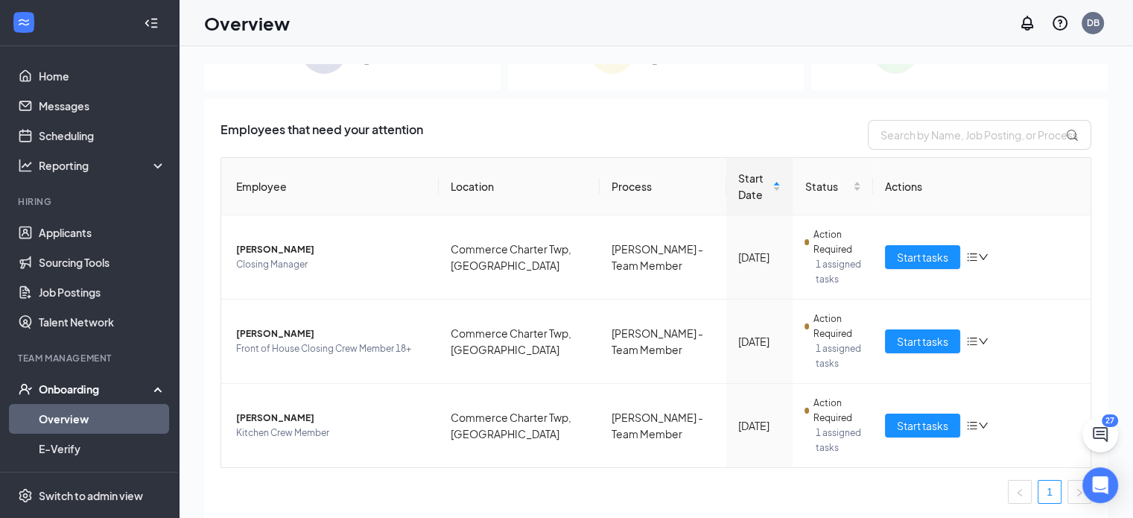
click at [656, 18] on div "Overview DB" at bounding box center [656, 23] width 954 height 46
click at [280, 348] on span "Front of House Closing Crew Member 18+" at bounding box center [331, 348] width 191 height 15
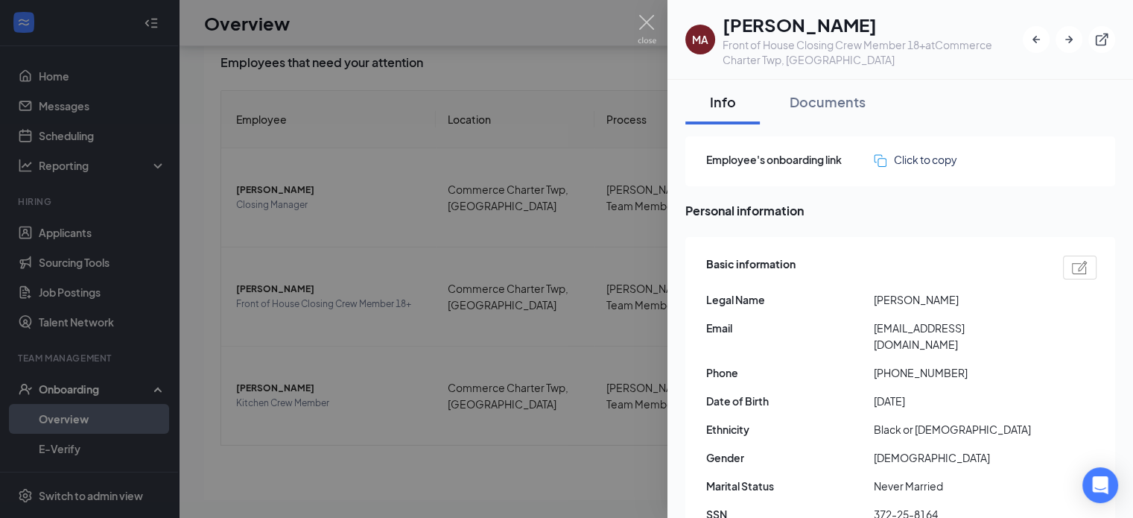
click at [655, 29] on div at bounding box center [566, 259] width 1133 height 518
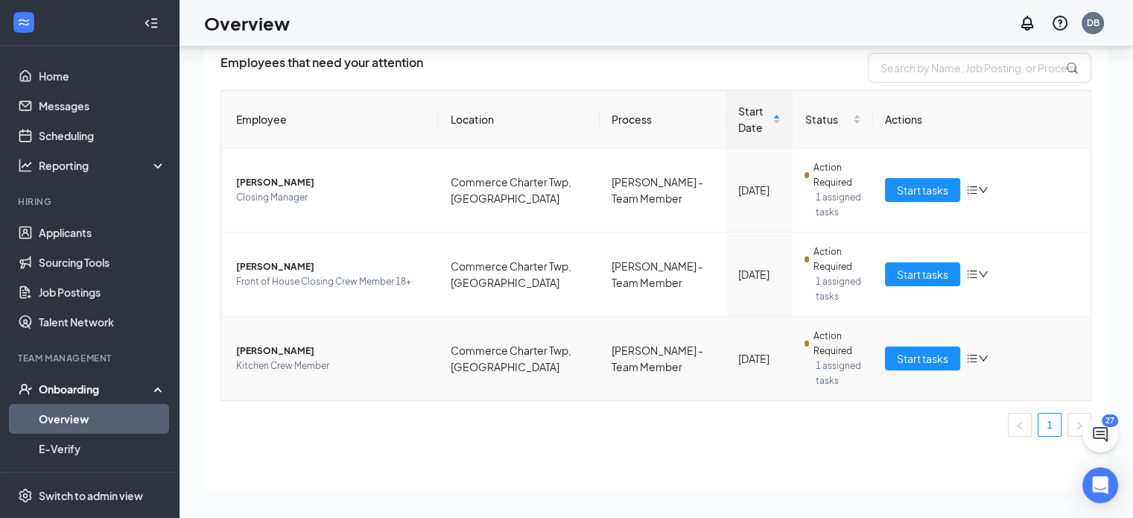
click at [267, 354] on span "[PERSON_NAME]" at bounding box center [331, 350] width 191 height 15
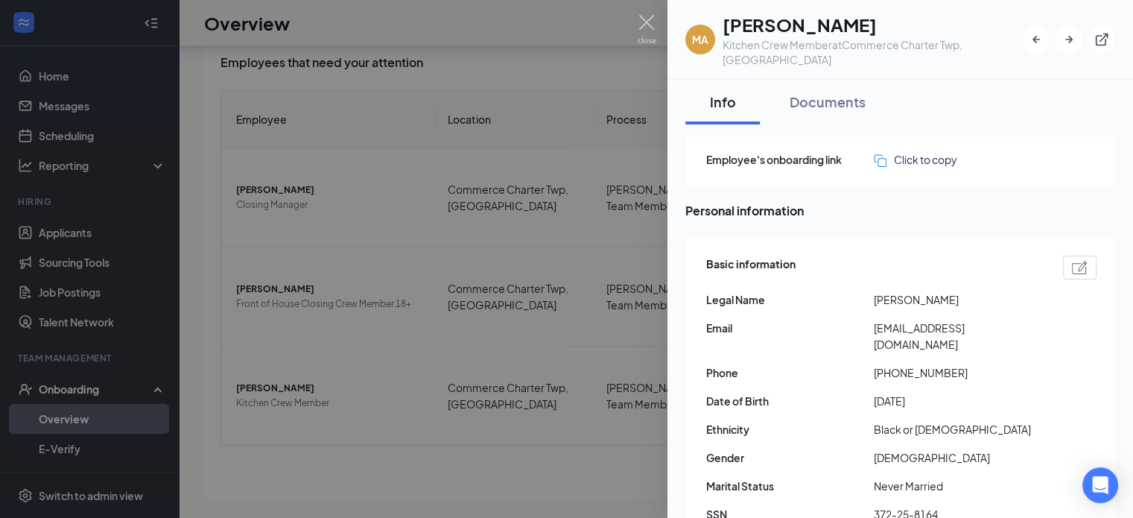
drag, startPoint x: 989, startPoint y: 276, endPoint x: 835, endPoint y: 281, distance: 154.3
click at [835, 291] on div "Legal Name Marshall A Swinnie" at bounding box center [901, 299] width 390 height 16
copy div "[PERSON_NAME]"
drag, startPoint x: 886, startPoint y: 344, endPoint x: 948, endPoint y: 344, distance: 61.8
click at [948, 364] on span "+13134650879" at bounding box center [958, 372] width 168 height 16
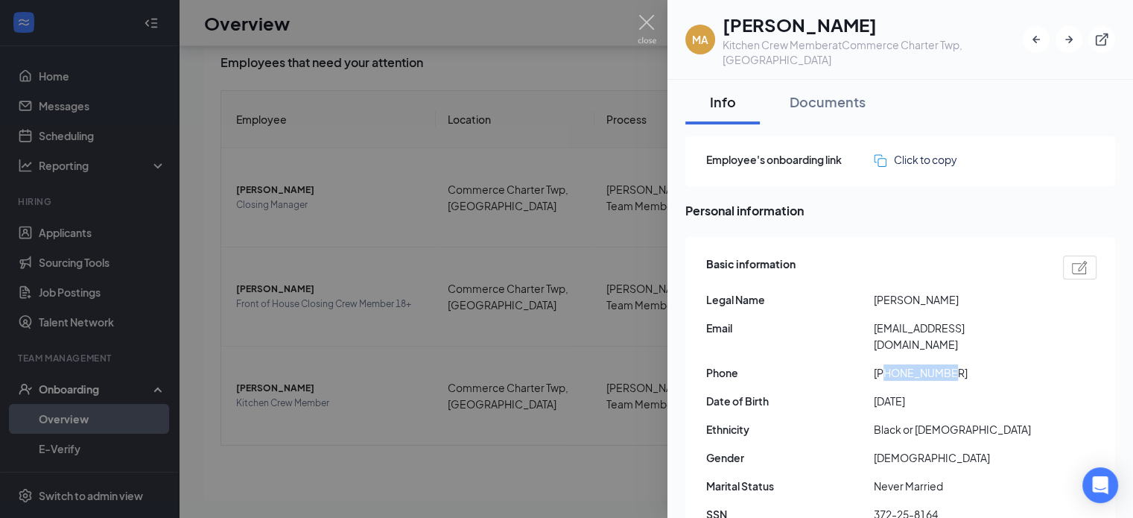
copy span "3134650879"
drag, startPoint x: 952, startPoint y: 369, endPoint x: 872, endPoint y: 372, distance: 80.5
click at [872, 393] on div "Date of Birth 2000-04-26" at bounding box center [901, 401] width 390 height 16
copy div "2000-04-26"
drag, startPoint x: 980, startPoint y: 480, endPoint x: 855, endPoint y: 493, distance: 125.8
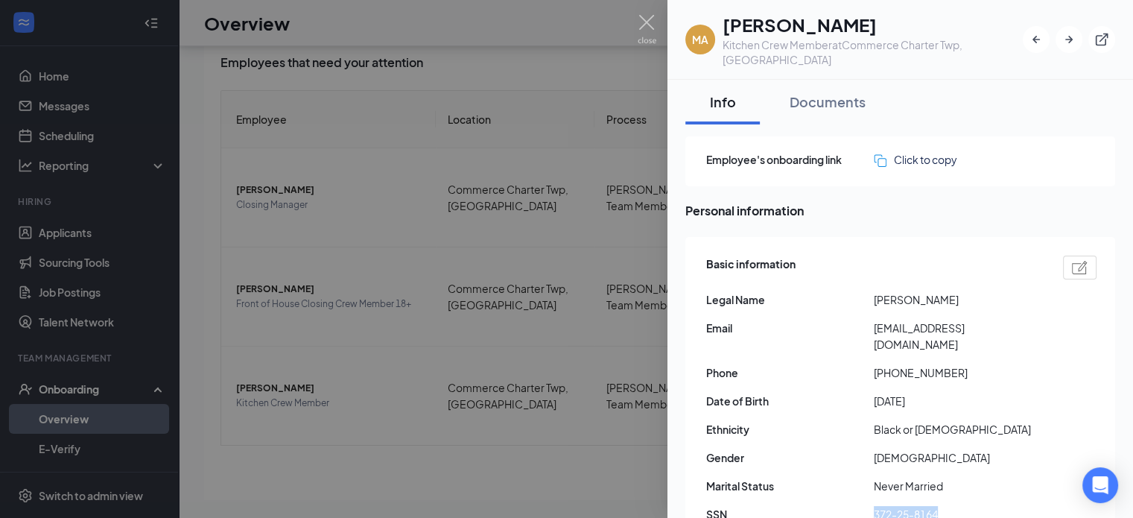
click at [855, 493] on div "Basic information Legal Name Marshall A Swinnie Email marshallswinnie@gmail.com…" at bounding box center [901, 393] width 390 height 282
copy div "372-25-8164"
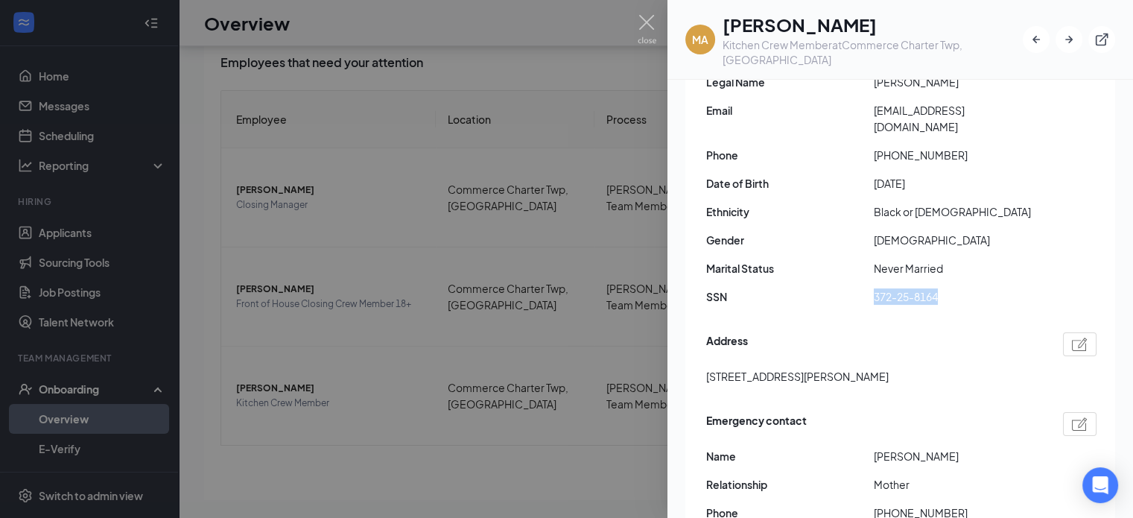
scroll to position [223, 0]
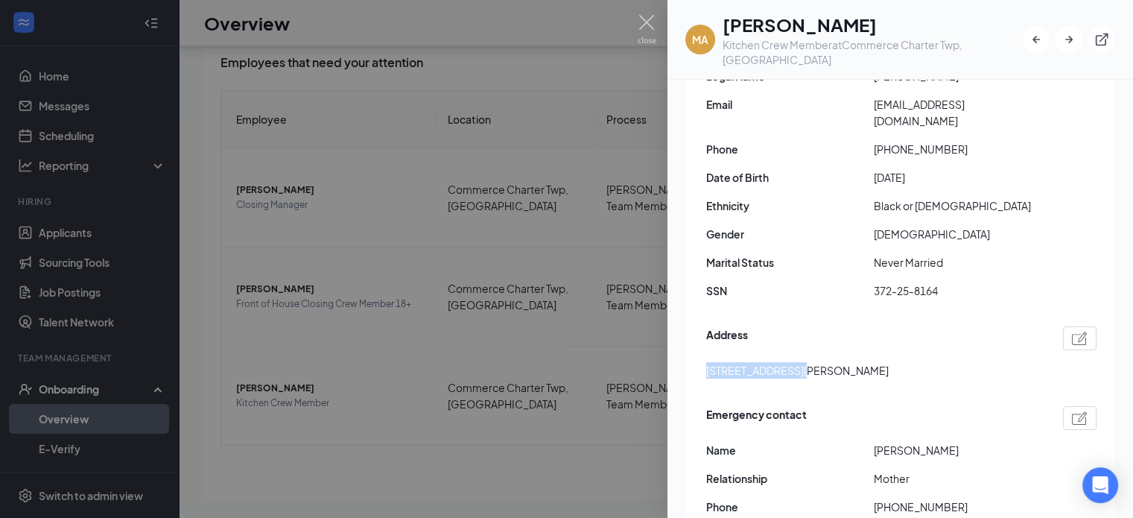
drag, startPoint x: 703, startPoint y: 339, endPoint x: 790, endPoint y: 345, distance: 86.6
click at [790, 345] on div "Basic information Legal Name Marshall A Swinnie Email marshallswinnie@gmail.com…" at bounding box center [900, 293] width 430 height 560
copy span "25083 Ross drive"
drag, startPoint x: 831, startPoint y: 342, endPoint x: 790, endPoint y: 346, distance: 41.9
click at [790, 362] on span "25083 Ross drive Redford MI CA 48239" at bounding box center [797, 370] width 182 height 16
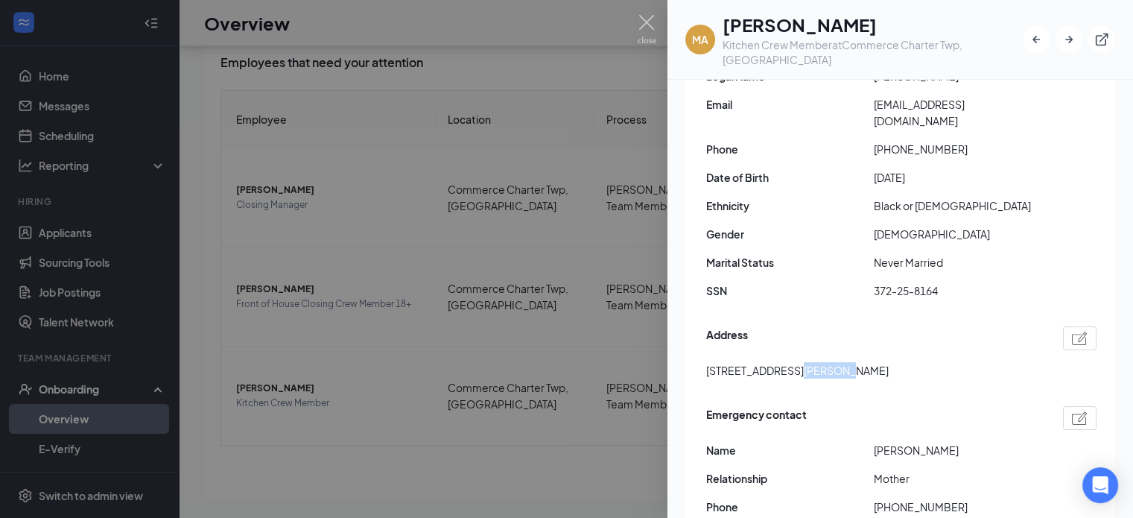
copy span "Redford"
drag, startPoint x: 959, startPoint y: 323, endPoint x: 933, endPoint y: 336, distance: 29.0
click at [937, 337] on div "Address 25083 Ross drive Redford MI CA 48239" at bounding box center [901, 357] width 390 height 68
click at [928, 362] on div "25083 Ross drive Redford MI CA 48239" at bounding box center [901, 370] width 390 height 16
drag, startPoint x: 918, startPoint y: 339, endPoint x: 864, endPoint y: 344, distance: 53.9
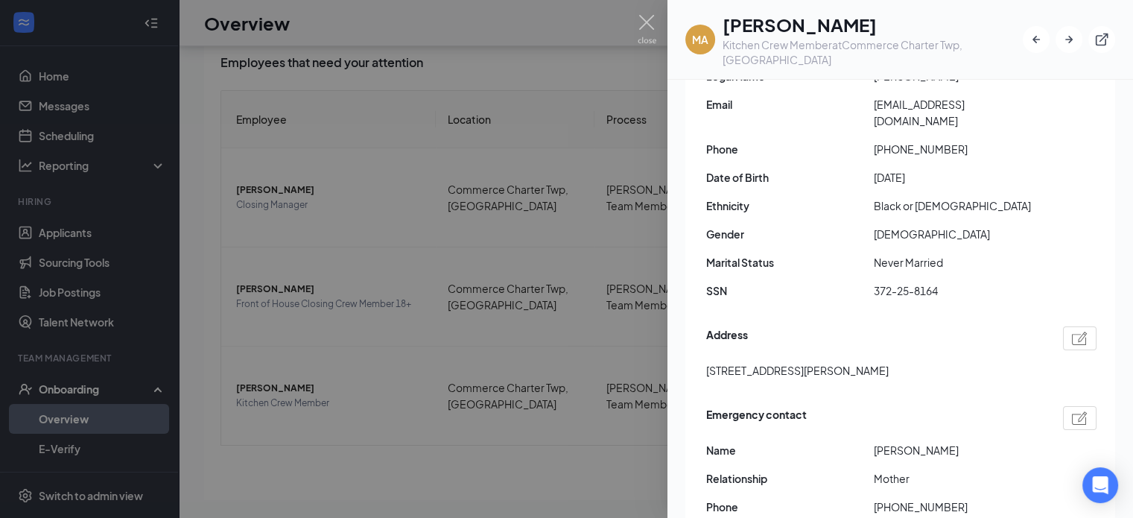
click at [864, 362] on div "25083 Ross drive Redford MI CA 48239" at bounding box center [901, 370] width 390 height 16
copy span "48239"
drag, startPoint x: 1031, startPoint y: 91, endPoint x: 872, endPoint y: 96, distance: 158.7
click at [870, 98] on div "Basic information Legal Name Marshall A Swinnie Email marshallswinnie@gmail.com…" at bounding box center [901, 169] width 390 height 282
copy div "marshallswinnie@gmail.com"
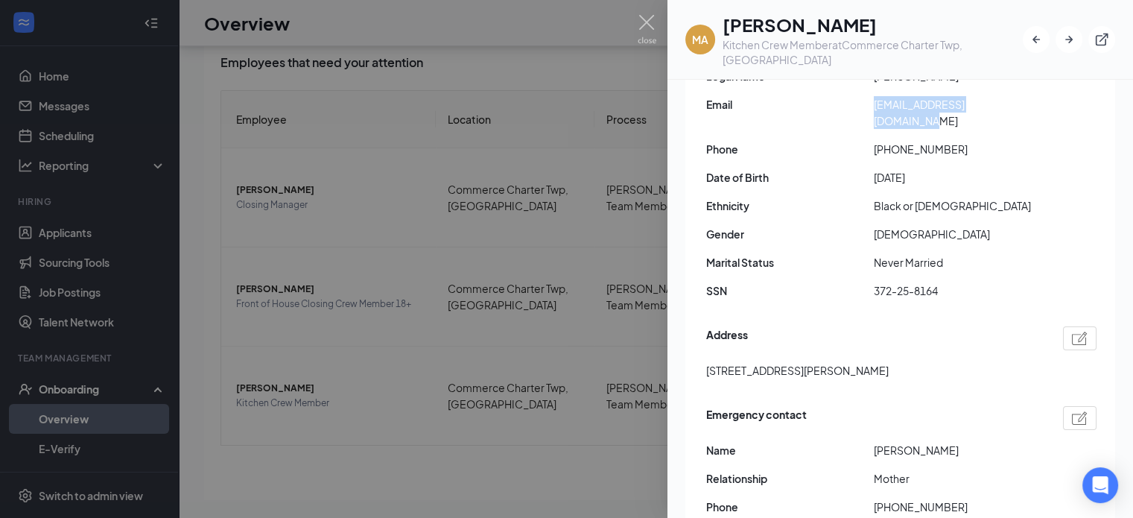
drag, startPoint x: 988, startPoint y: 416, endPoint x: 870, endPoint y: 417, distance: 118.4
click at [870, 442] on div "Name Lakiesha Woods" at bounding box center [901, 450] width 390 height 16
copy div "Lakiesha Woods"
drag, startPoint x: 945, startPoint y: 476, endPoint x: 886, endPoint y: 482, distance: 59.1
click at [886, 498] on span "+12485741660" at bounding box center [958, 506] width 168 height 16
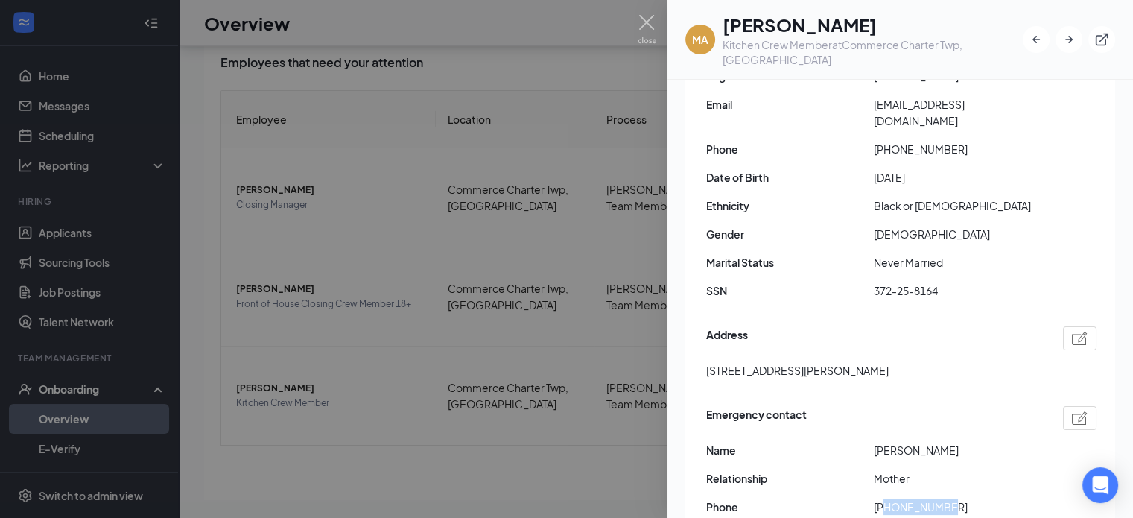
copy span "2485741660"
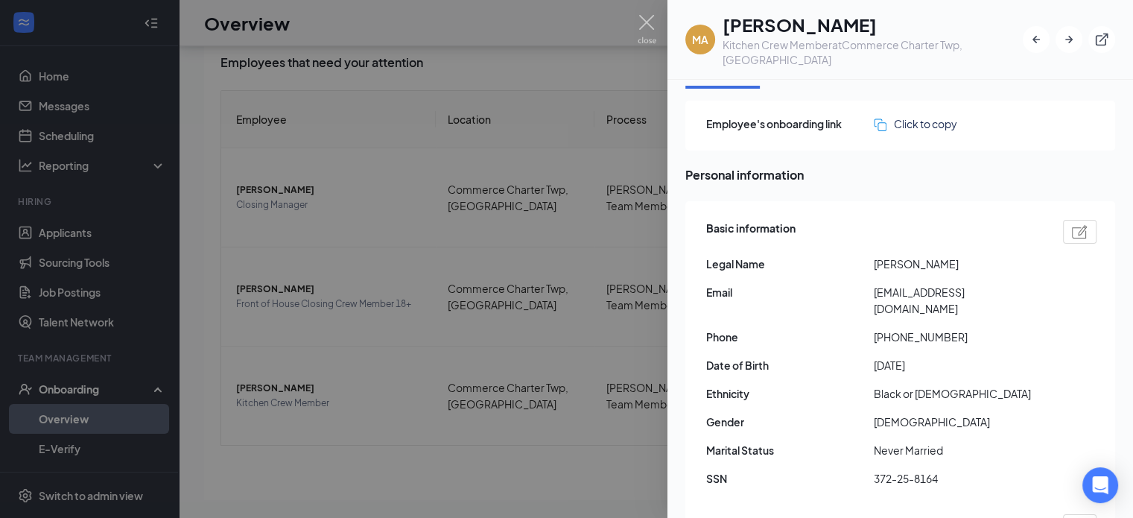
scroll to position [0, 0]
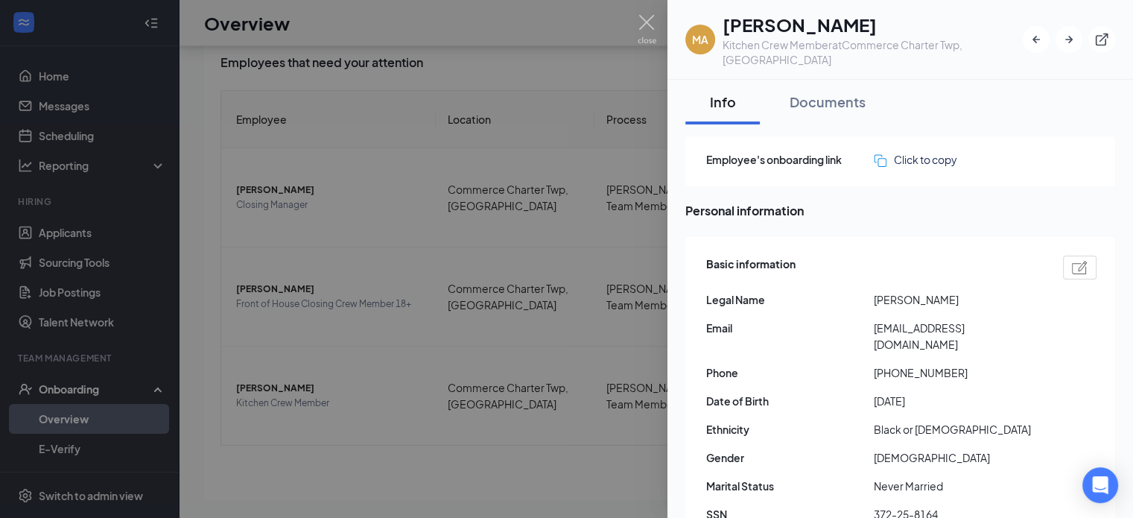
drag, startPoint x: 1041, startPoint y: 276, endPoint x: 854, endPoint y: 293, distance: 186.9
click at [854, 293] on div "Basic information Legal Name Marshall A Swinnie Email marshallswinnie@gmail.com…" at bounding box center [901, 393] width 390 height 282
drag, startPoint x: 1049, startPoint y: 311, endPoint x: 874, endPoint y: 317, distance: 174.4
click at [874, 320] on div "Email marshallswinnie@gmail.com" at bounding box center [901, 336] width 390 height 33
drag, startPoint x: 996, startPoint y: 346, endPoint x: 886, endPoint y: 347, distance: 109.5
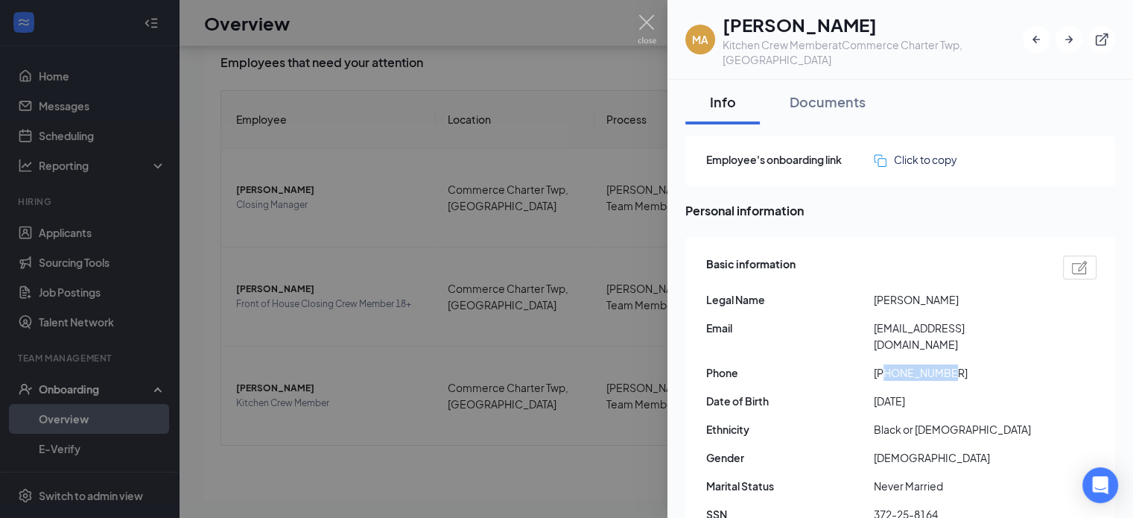
click at [886, 364] on span "+13134650879" at bounding box center [958, 372] width 168 height 16
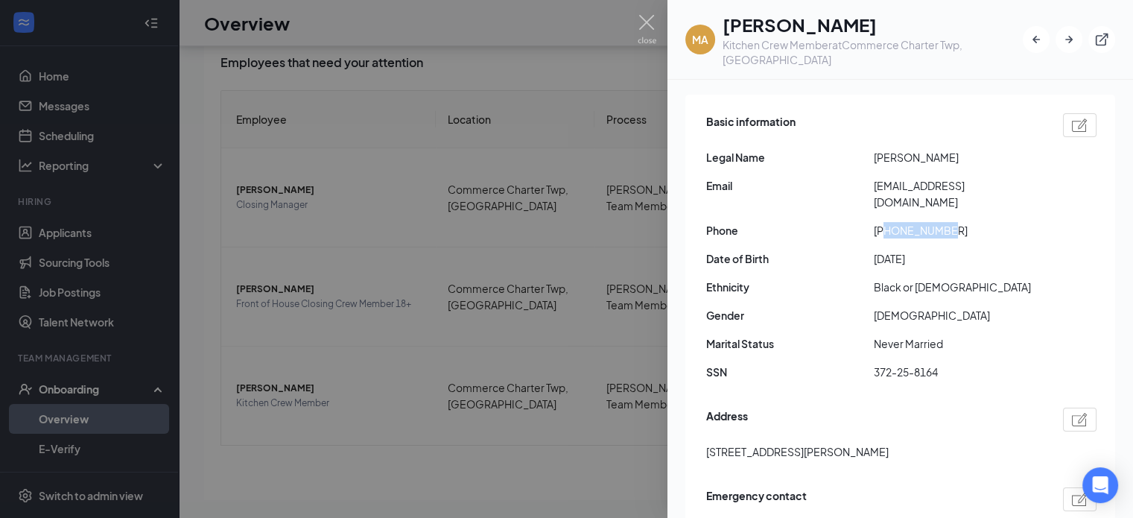
scroll to position [223, 0]
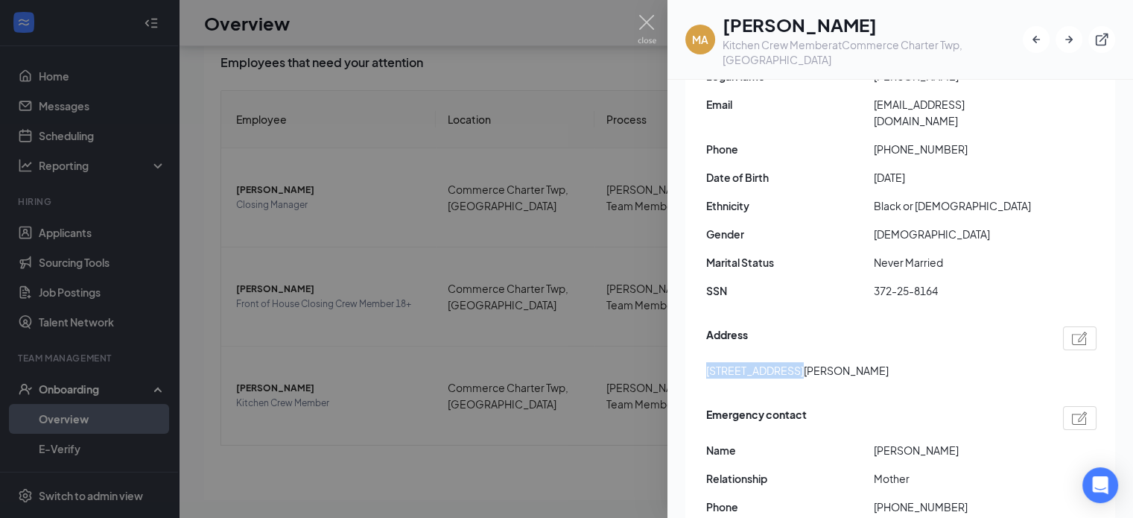
drag, startPoint x: 700, startPoint y: 336, endPoint x: 789, endPoint y: 340, distance: 88.8
click at [789, 340] on div "Basic information Legal Name Marshall A Swinnie Email marshallswinnie@gmail.com…" at bounding box center [900, 293] width 430 height 560
drag, startPoint x: 976, startPoint y: 255, endPoint x: 915, endPoint y: 258, distance: 61.2
click at [915, 282] on span "372-25-8164" at bounding box center [958, 290] width 168 height 16
drag, startPoint x: 935, startPoint y: 146, endPoint x: 861, endPoint y: 152, distance: 74.0
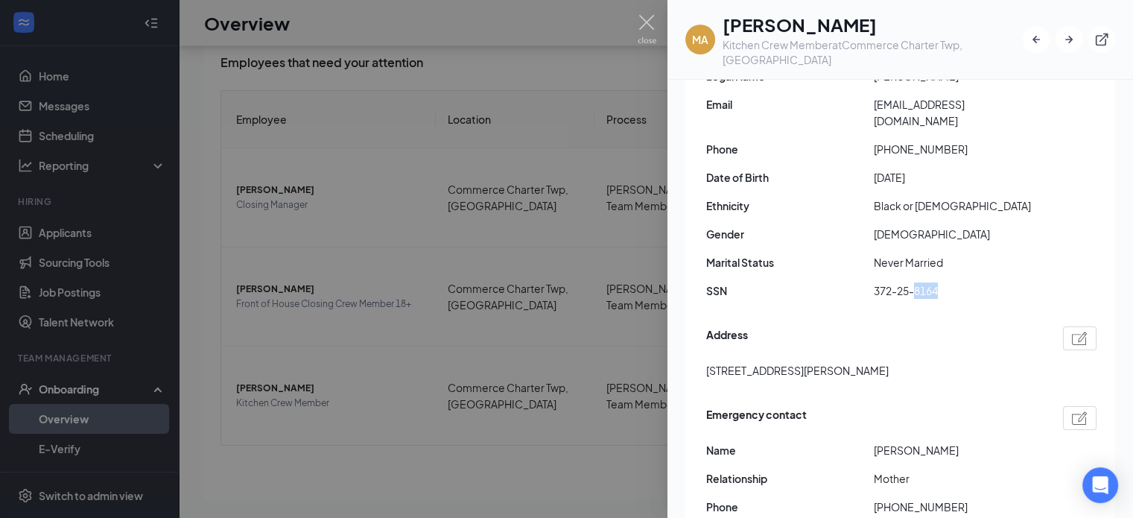
click at [861, 169] on div "Date of Birth 2000-04-26" at bounding box center [901, 177] width 390 height 16
drag, startPoint x: 787, startPoint y: 335, endPoint x: 833, endPoint y: 339, distance: 46.3
click at [833, 362] on span "25083 Ross drive Redford MI CA 48239" at bounding box center [797, 370] width 182 height 16
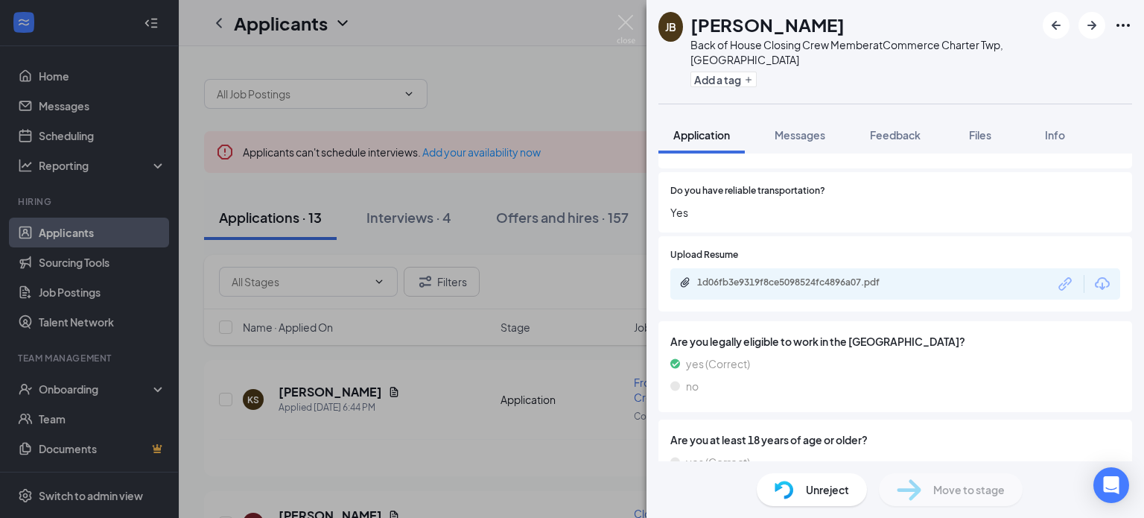
scroll to position [330, 0]
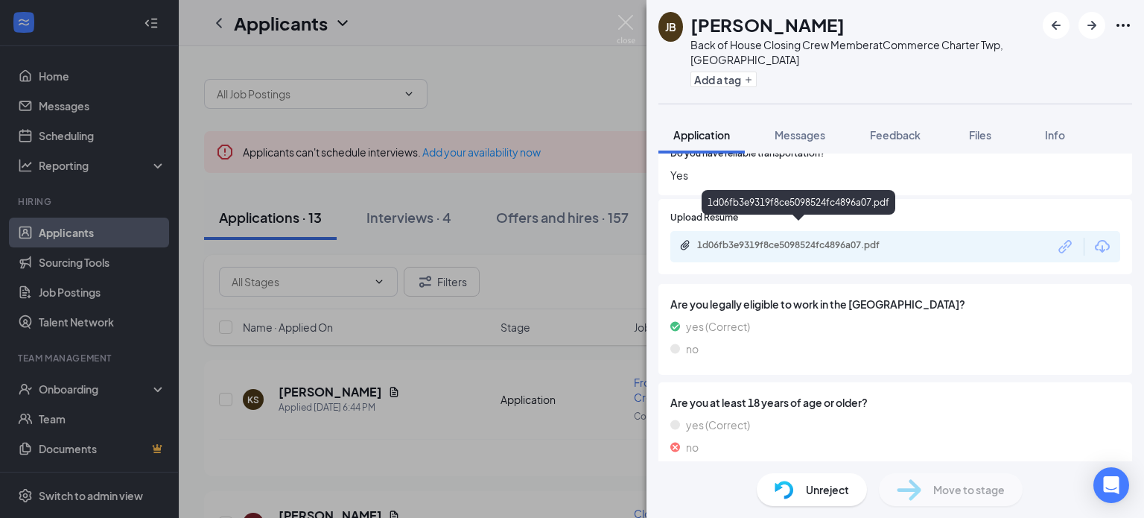
click at [831, 239] on div "1d06fb3e9319f8ce5098524fc4896a07.pdf" at bounding box center [801, 245] width 209 height 12
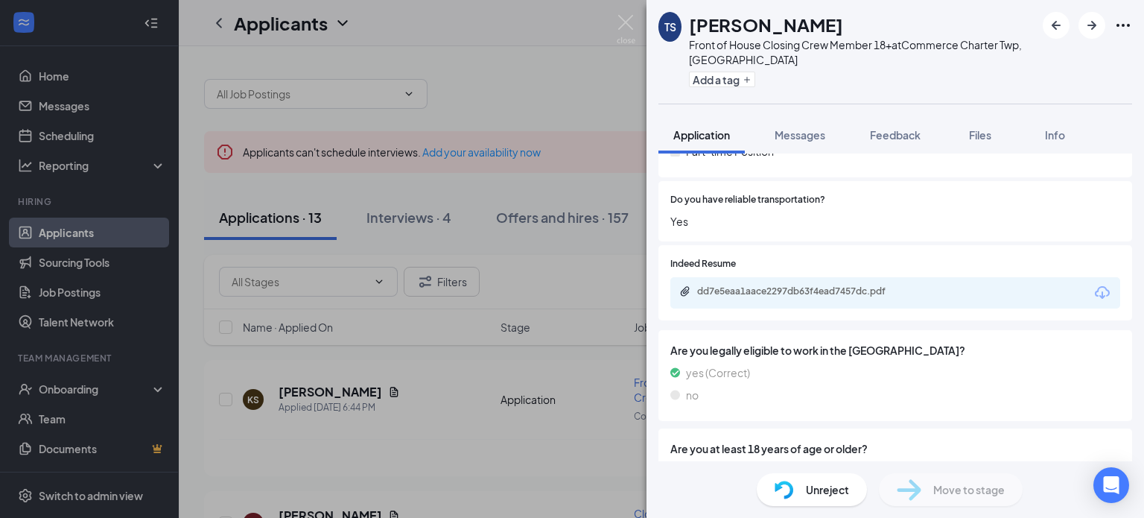
scroll to position [345, 0]
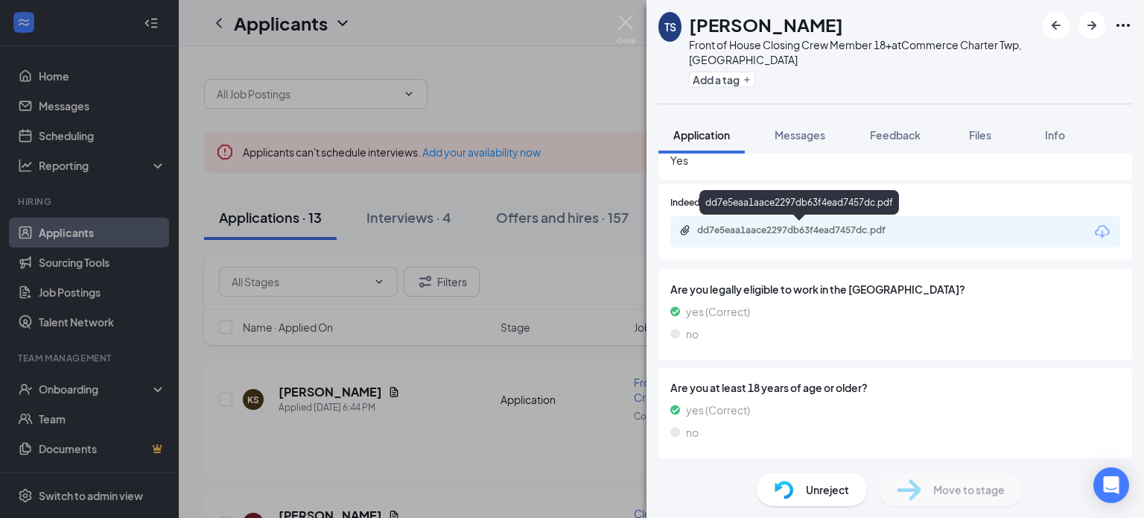
click at [783, 229] on div "dd7e5eaa1aace2297db63f4ead7457dc.pdf" at bounding box center [801, 230] width 209 height 12
